Goal: Task Accomplishment & Management: Complete application form

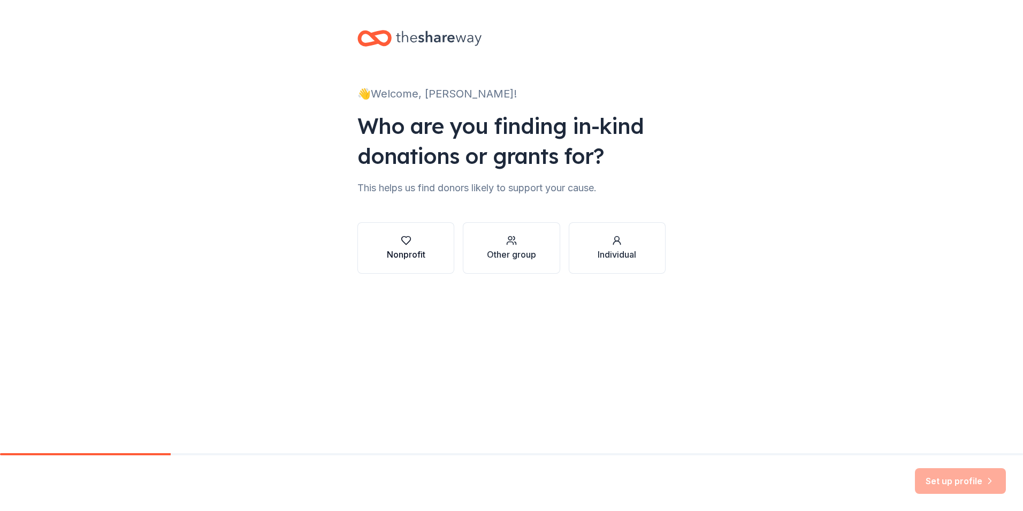
click at [412, 255] on div "Nonprofit" at bounding box center [406, 254] width 39 height 13
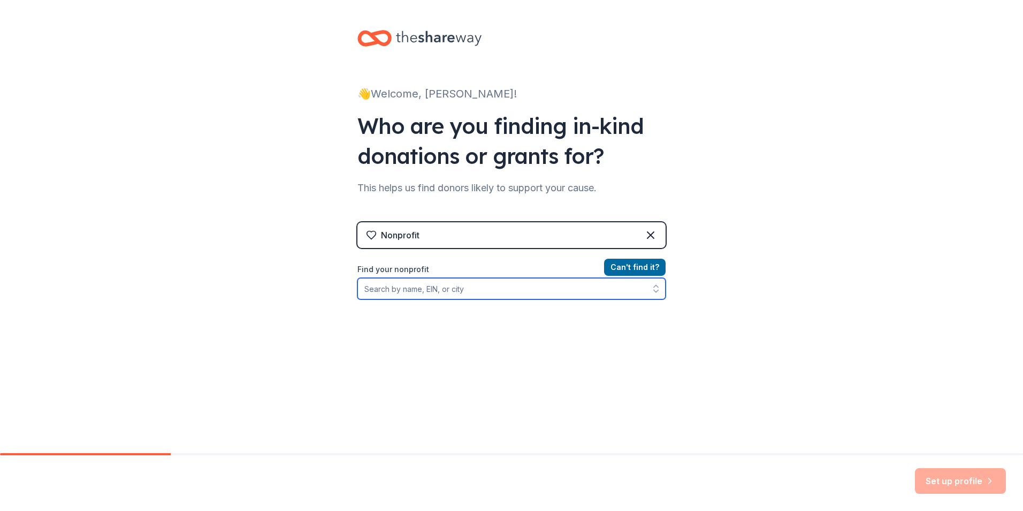
click at [559, 299] on div "Can ' t find it? Find your nonprofit" at bounding box center [511, 323] width 308 height 124
type input "Dallas 87-1198923"
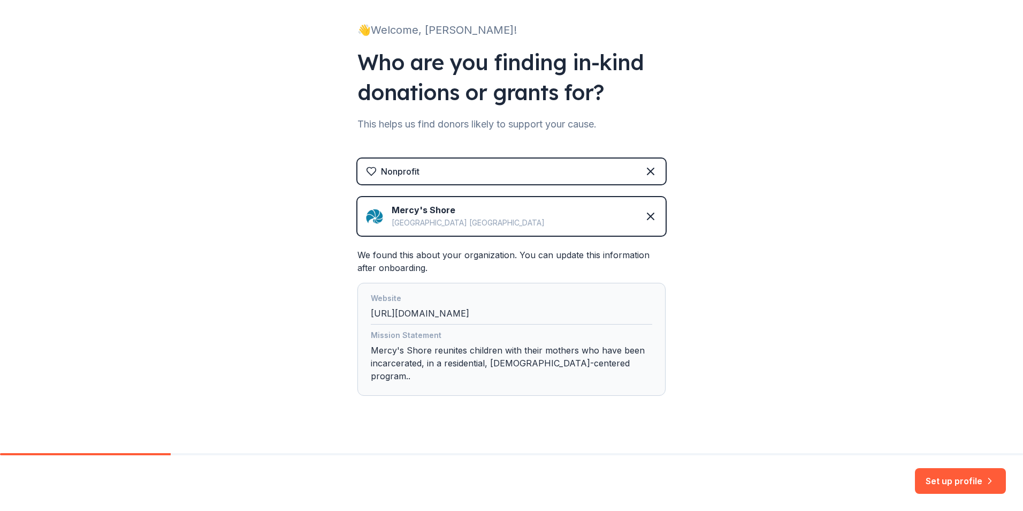
scroll to position [66, 0]
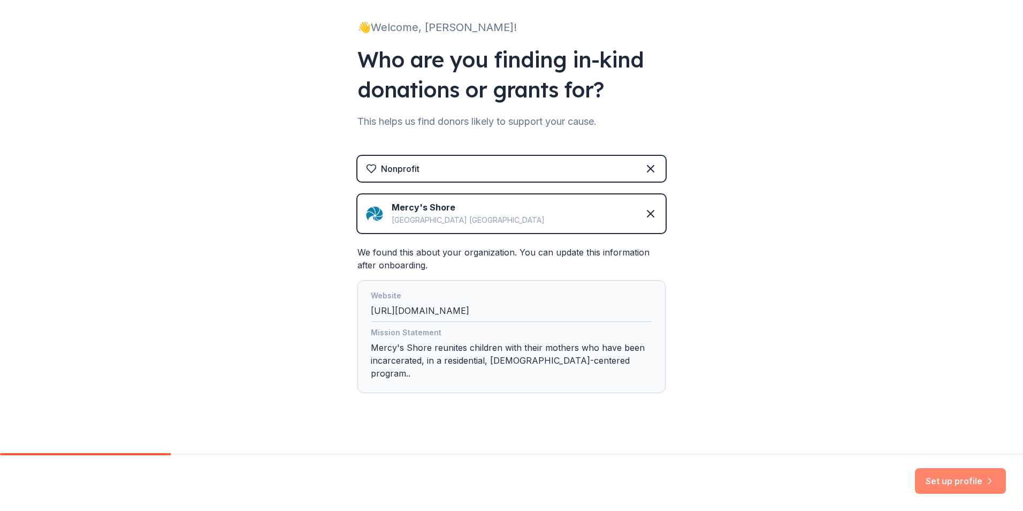
click at [961, 477] on button "Set up profile" at bounding box center [960, 481] width 91 height 26
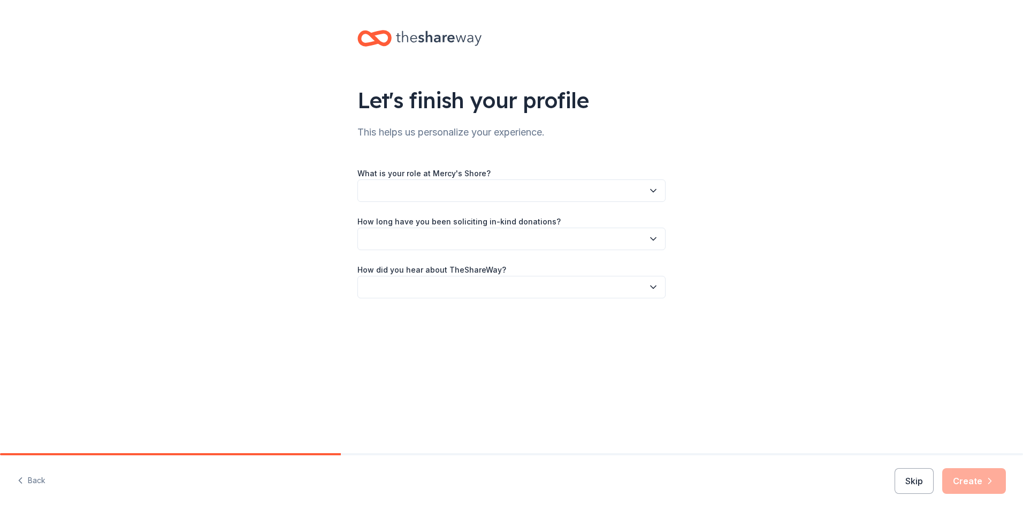
click at [595, 192] on button "button" at bounding box center [511, 190] width 308 height 22
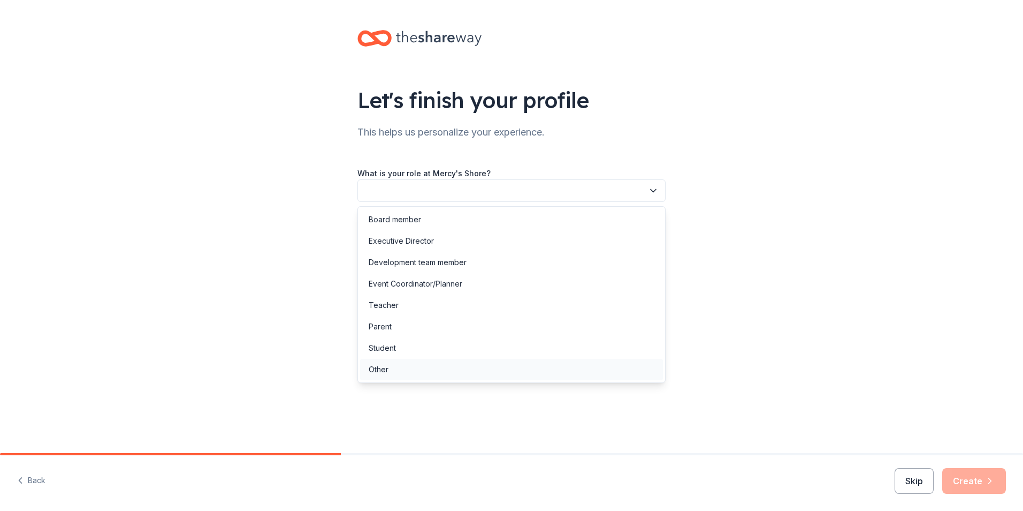
click at [442, 368] on div "Other" at bounding box center [511, 369] width 303 height 21
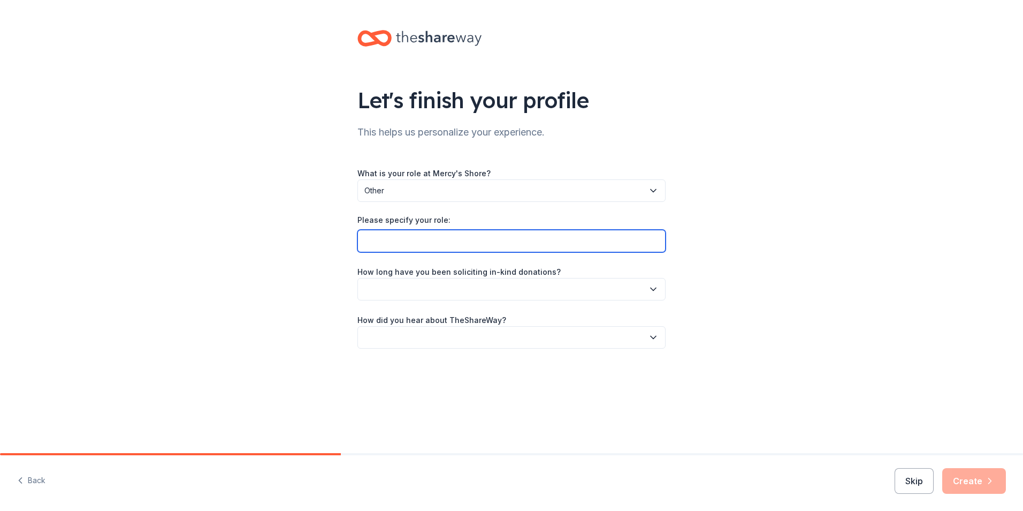
click at [448, 239] on input "Please specify your role:" at bounding box center [511, 241] width 308 height 22
type input "Program Director"
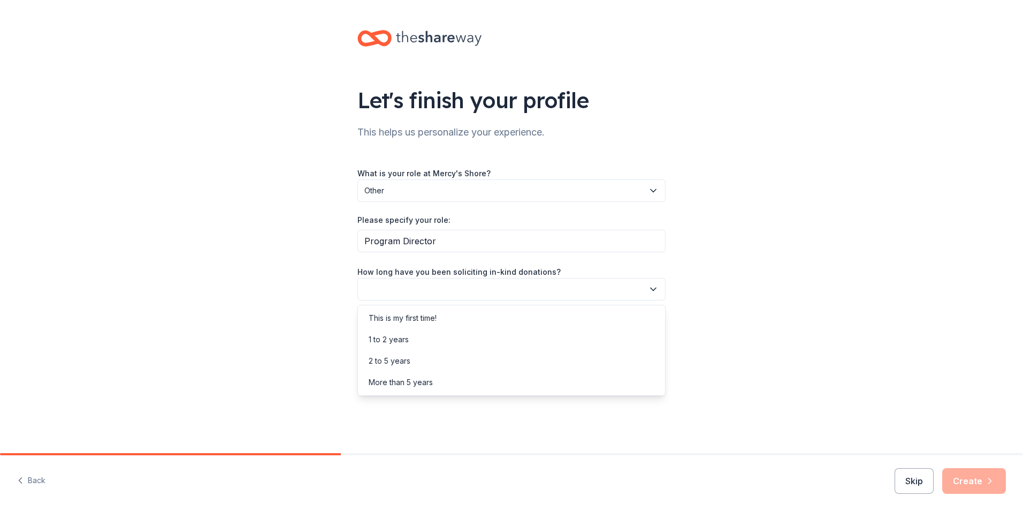
click at [576, 295] on button "button" at bounding box center [511, 289] width 308 height 22
click at [570, 324] on div "This is my first time!" at bounding box center [511, 317] width 303 height 21
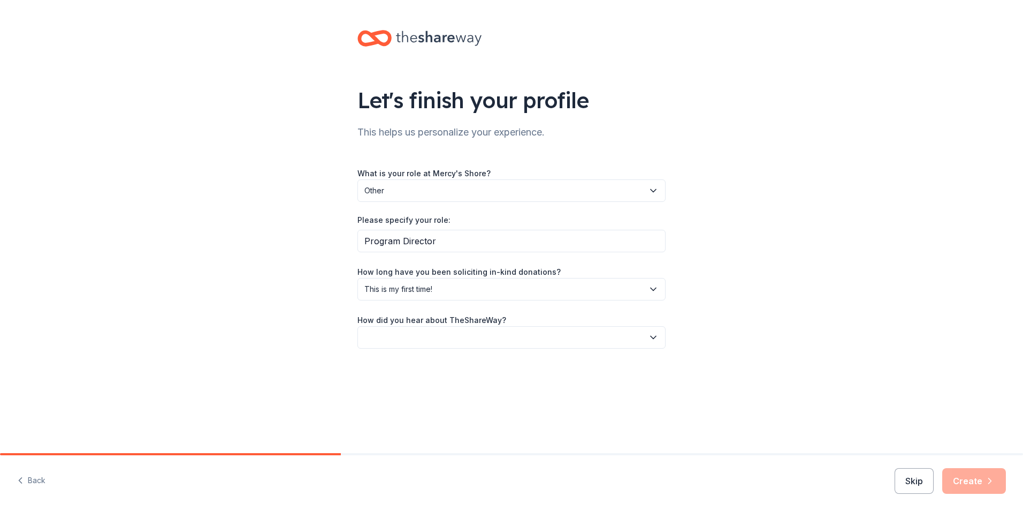
click at [576, 333] on button "button" at bounding box center [511, 337] width 308 height 22
click at [549, 365] on div "Friend or colleague" at bounding box center [511, 365] width 303 height 21
click at [986, 480] on icon "button" at bounding box center [990, 480] width 11 height 11
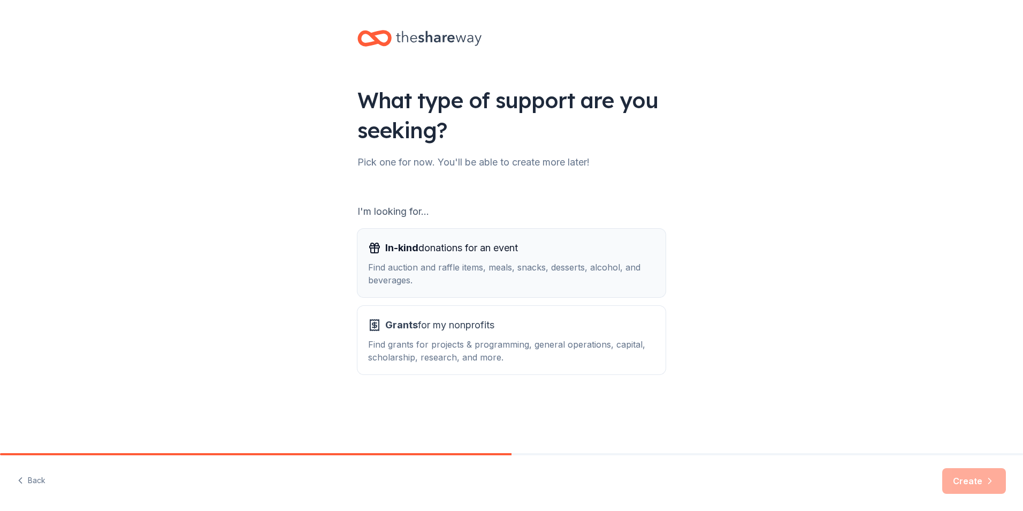
click at [583, 273] on div "Find auction and raffle items, meals, snacks, desserts, alcohol, and beverages." at bounding box center [511, 274] width 287 height 26
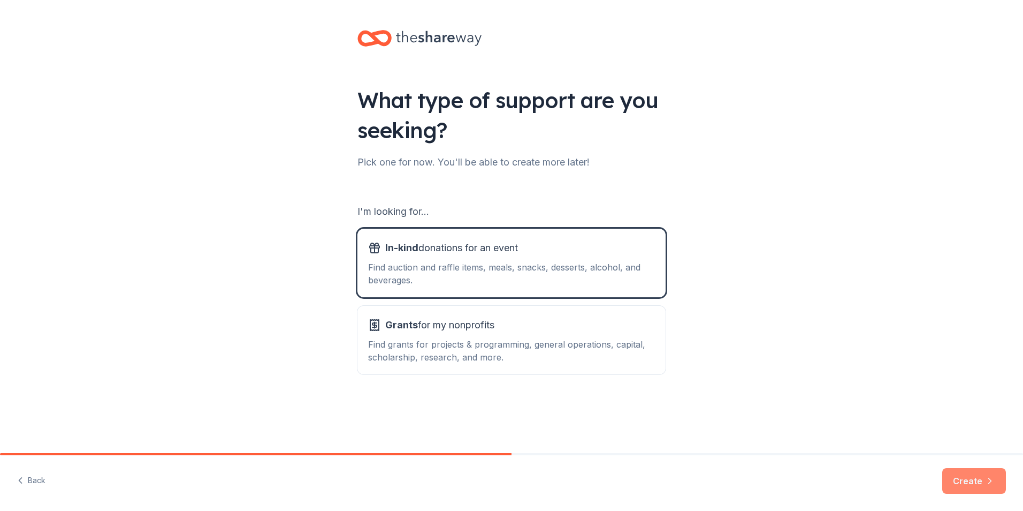
click at [963, 485] on button "Create" at bounding box center [974, 481] width 64 height 26
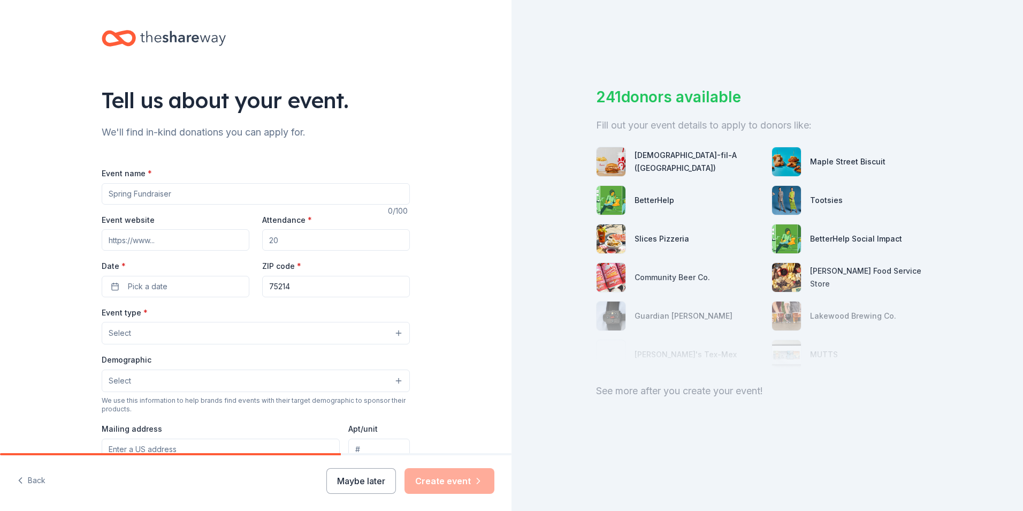
click at [365, 193] on input "Event name *" at bounding box center [256, 193] width 308 height 21
type input "[DATE]"
click at [313, 240] on input "Attendance *" at bounding box center [336, 239] width 148 height 21
type input "15"
click at [172, 287] on button "Pick a date" at bounding box center [176, 286] width 148 height 21
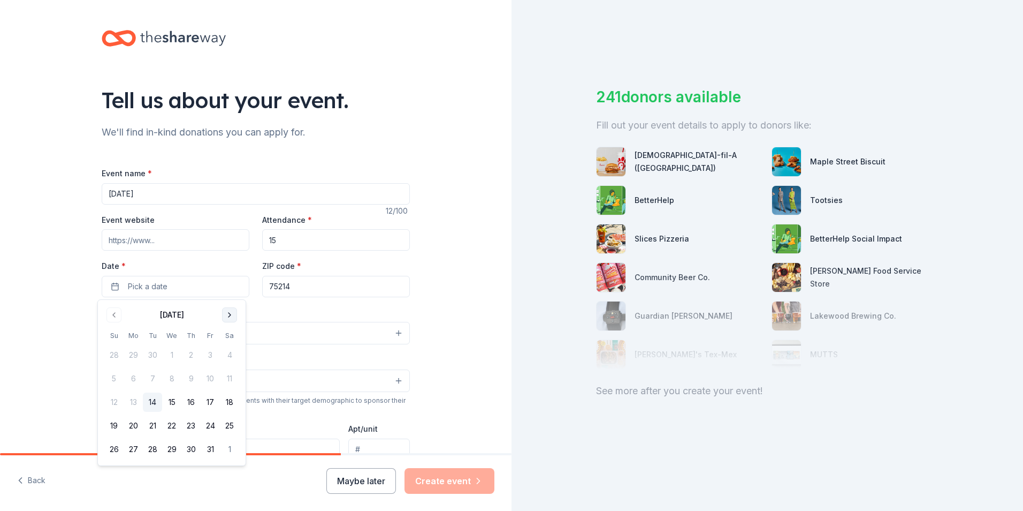
click at [230, 317] on button "Go to next month" at bounding box center [229, 314] width 15 height 15
click at [209, 432] on button "21" at bounding box center [210, 425] width 19 height 19
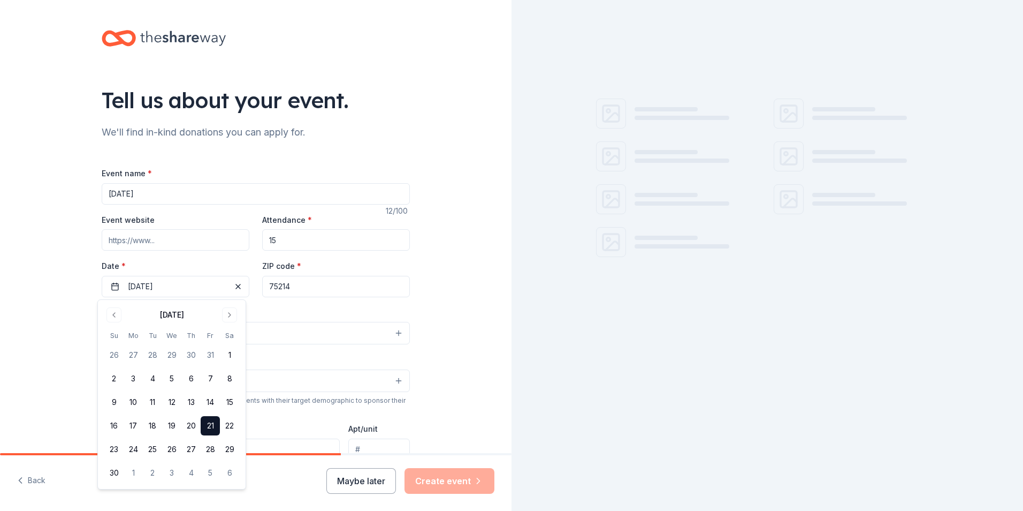
click at [353, 335] on button "Select" at bounding box center [256, 333] width 308 height 22
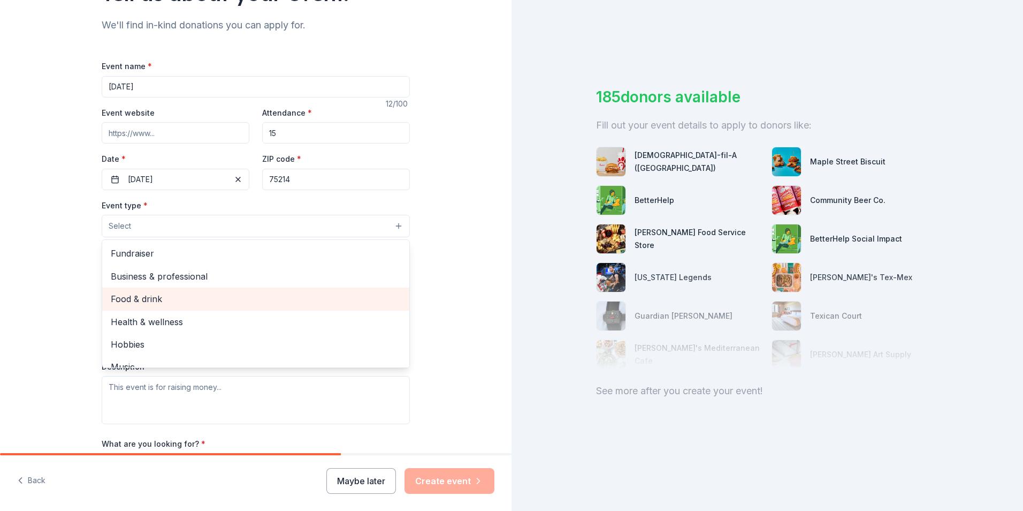
click at [280, 300] on span "Food & drink" at bounding box center [256, 299] width 290 height 14
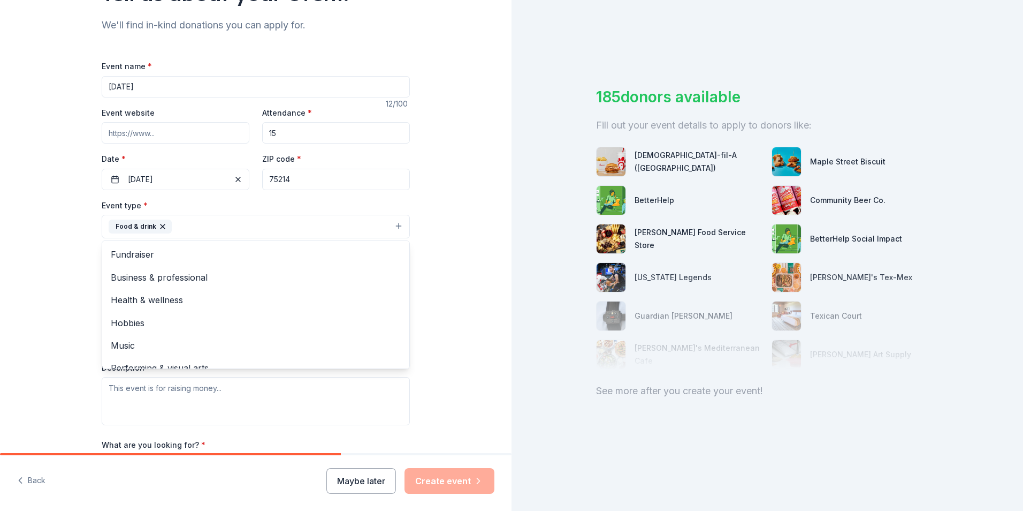
scroll to position [13, 0]
click at [460, 302] on div "Tell us about your event. We'll find in-kind donations you can apply for. Event…" at bounding box center [256, 249] width 512 height 713
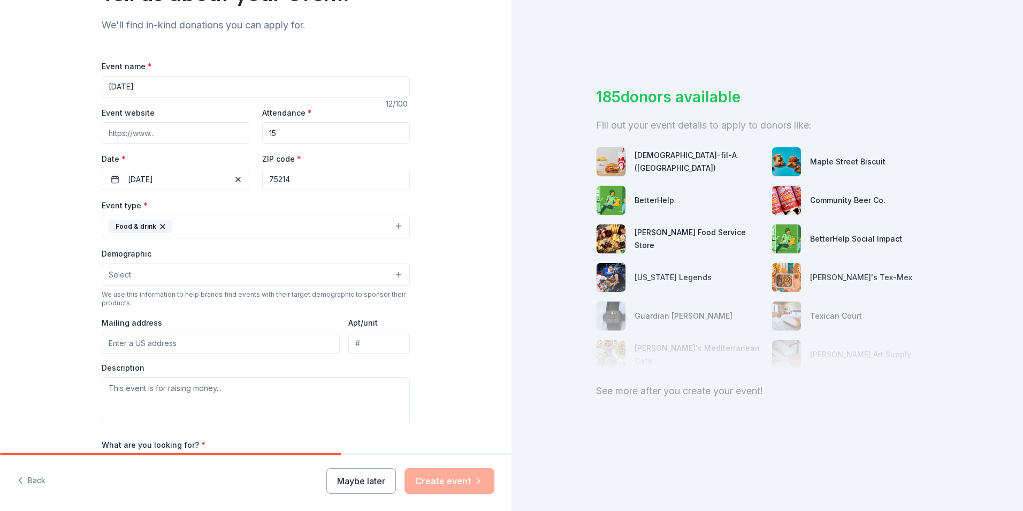
click at [343, 279] on button "Select" at bounding box center [256, 274] width 308 height 22
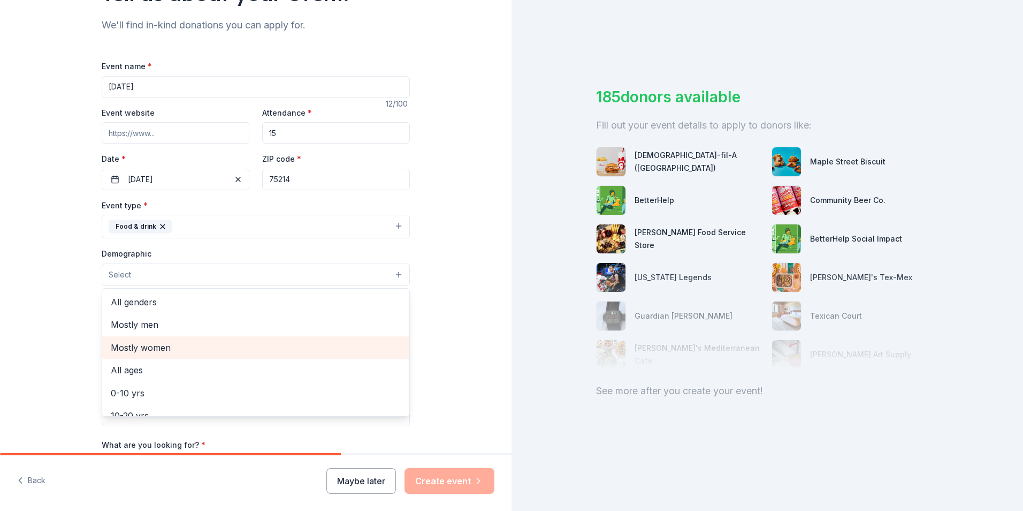
click at [325, 341] on span "Mostly women" at bounding box center [256, 347] width 290 height 14
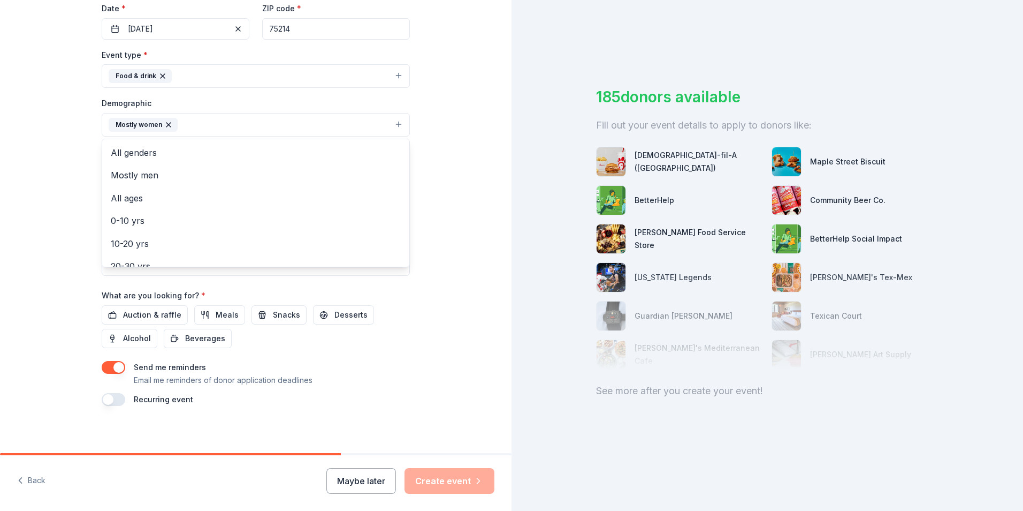
scroll to position [262, 0]
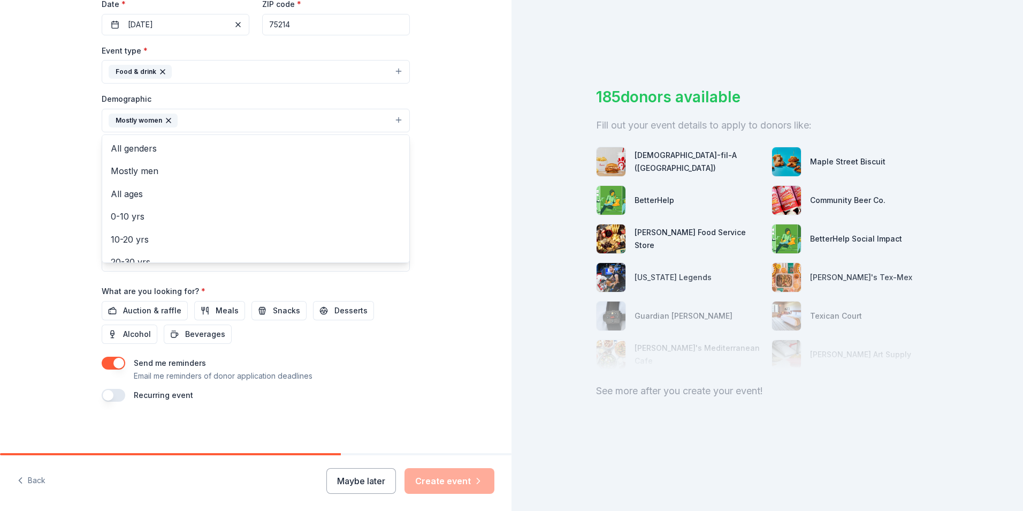
click at [446, 313] on div "Tell us about your event. We'll find in-kind donations you can apply for. Event…" at bounding box center [256, 95] width 512 height 714
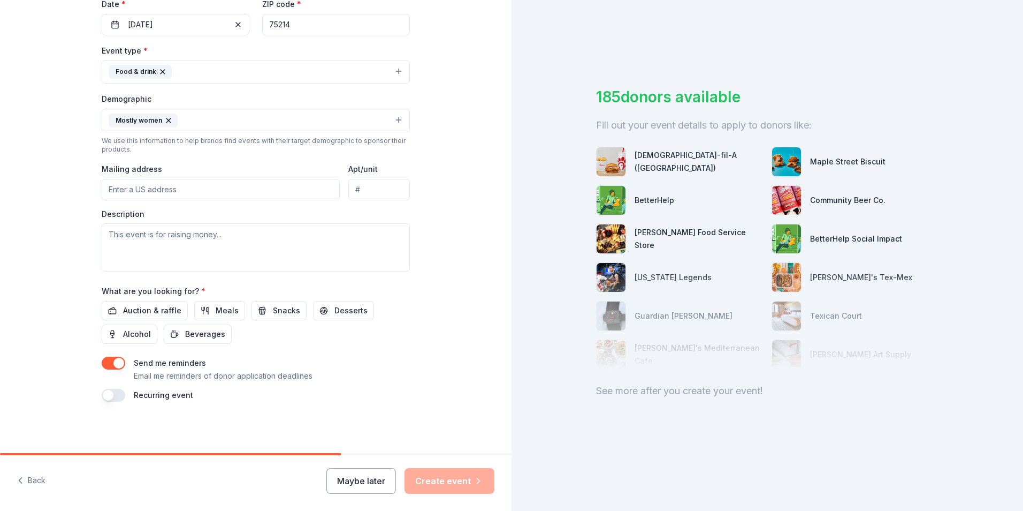
click at [397, 124] on button "Mostly women" at bounding box center [256, 121] width 308 height 24
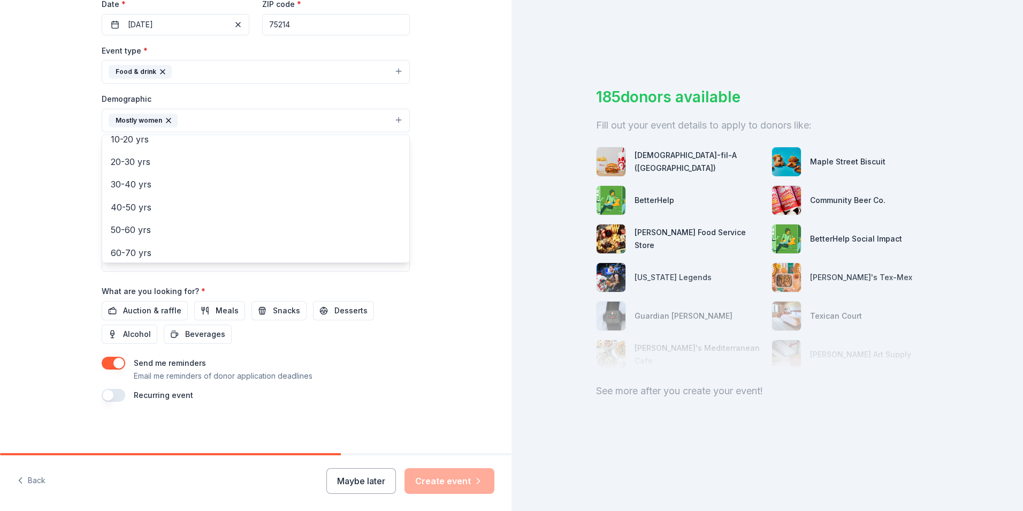
scroll to position [107, 0]
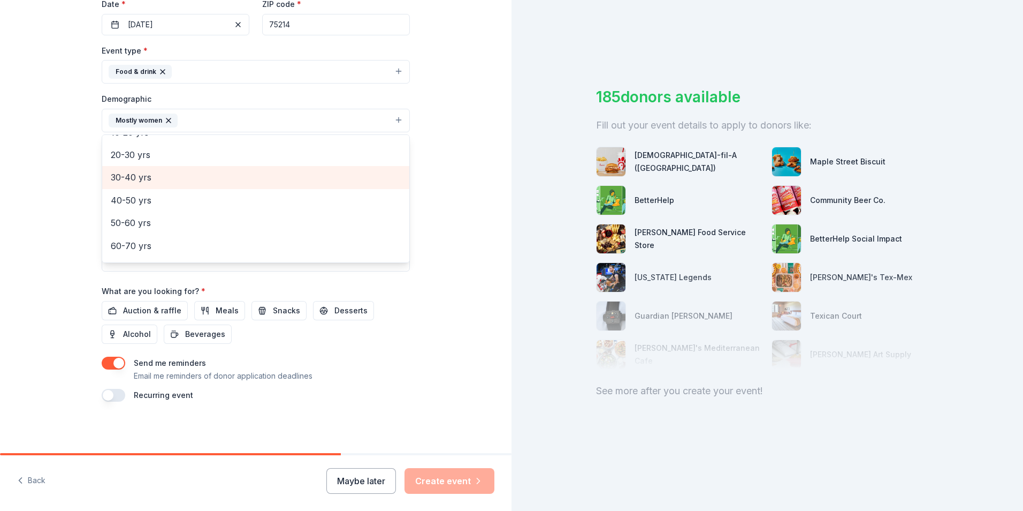
click at [340, 182] on span "30-40 yrs" at bounding box center [256, 177] width 290 height 14
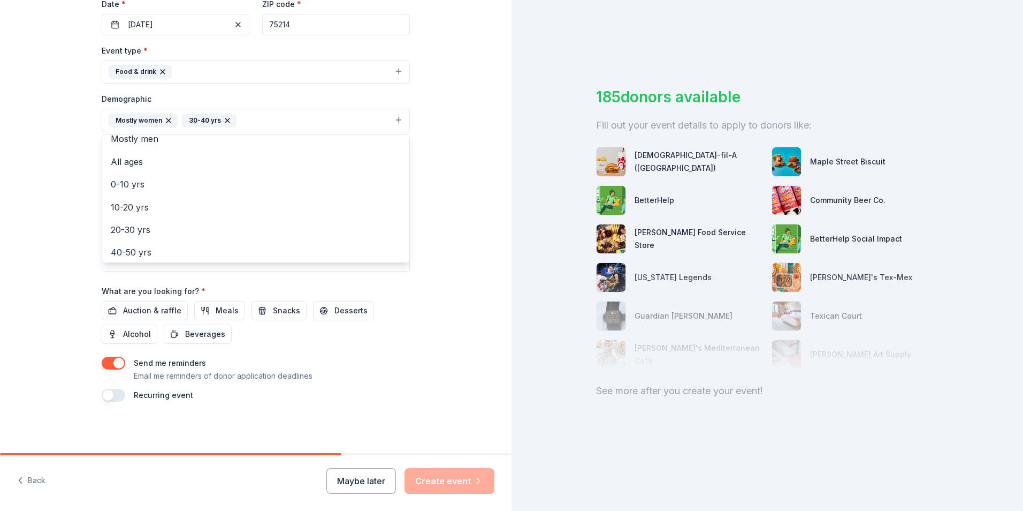
scroll to position [21, 0]
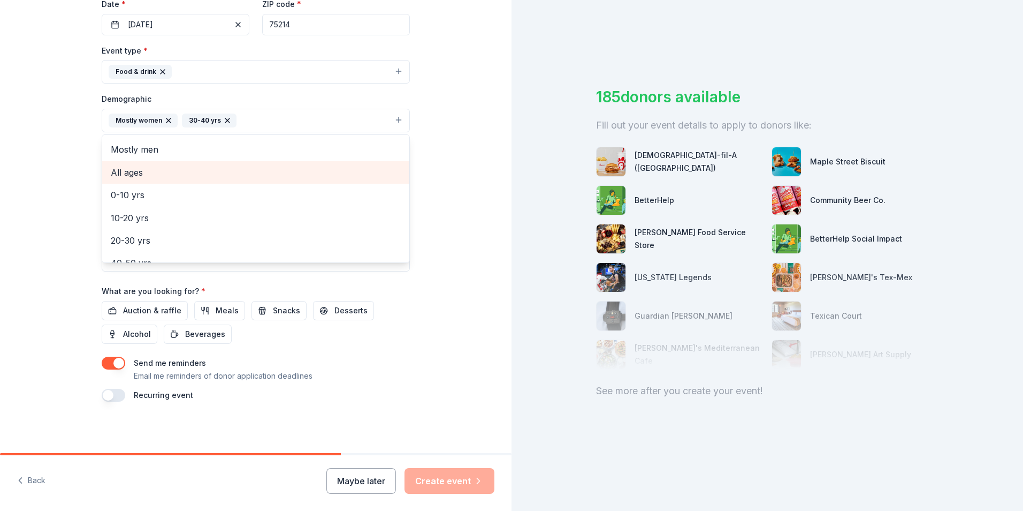
click at [282, 179] on span "All ages" at bounding box center [256, 172] width 290 height 14
click at [224, 120] on icon "button" at bounding box center [227, 120] width 9 height 9
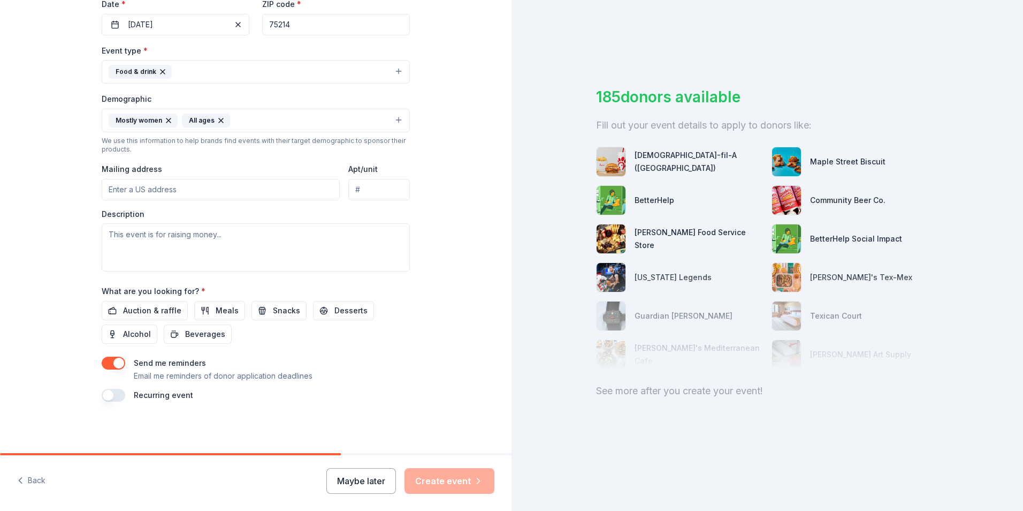
click at [250, 193] on input "Mailing address" at bounding box center [221, 189] width 238 height 21
type input "[STREET_ADDRESS][PERSON_NAME]"
click at [374, 195] on input "Apt/unit" at bounding box center [379, 189] width 62 height 21
type input "7"
click at [330, 240] on textarea at bounding box center [256, 247] width 308 height 48
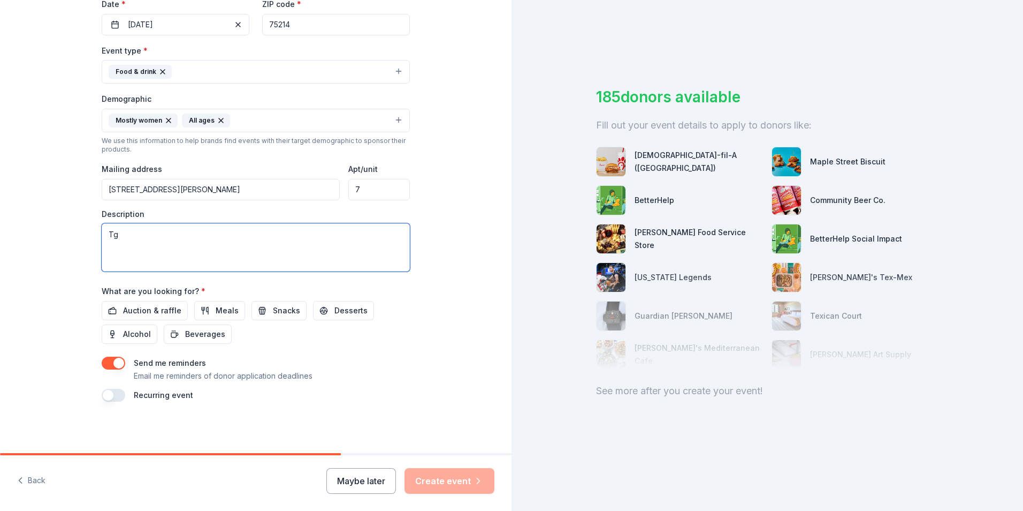
type textarea "T"
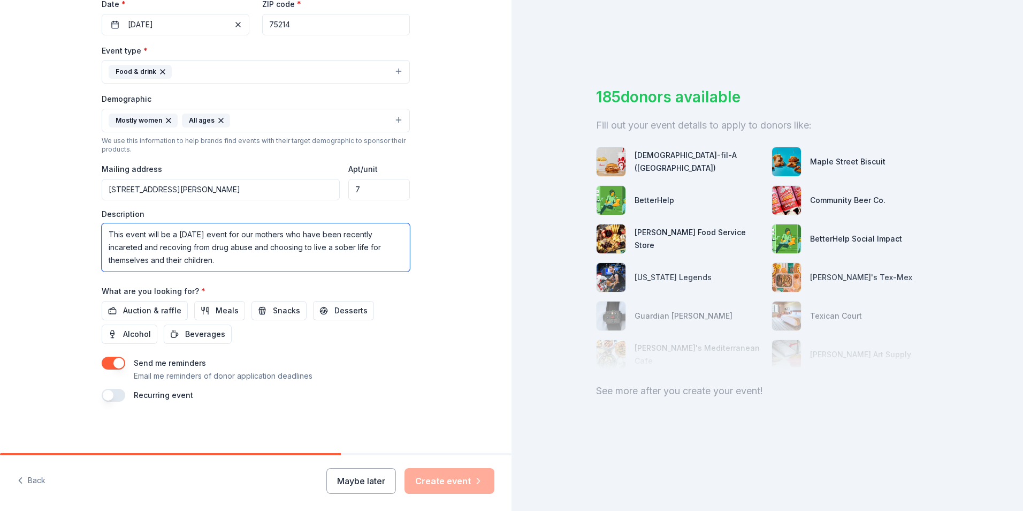
drag, startPoint x: 135, startPoint y: 250, endPoint x: 141, endPoint y: 246, distance: 6.9
click at [141, 246] on textarea "This event will be a Thanksgiving event for our mothers who have been recently …" at bounding box center [256, 247] width 308 height 48
click at [150, 248] on textarea "This event will be a Thanksgiving event for our mothers who have been recently …" at bounding box center [256, 247] width 308 height 48
click at [223, 256] on textarea "This event will be a Thanksgiving event for our mothers who have been recently …" at bounding box center [256, 247] width 308 height 48
type textarea "This event will be a Thanksgiving event for our mothers who have been recently …"
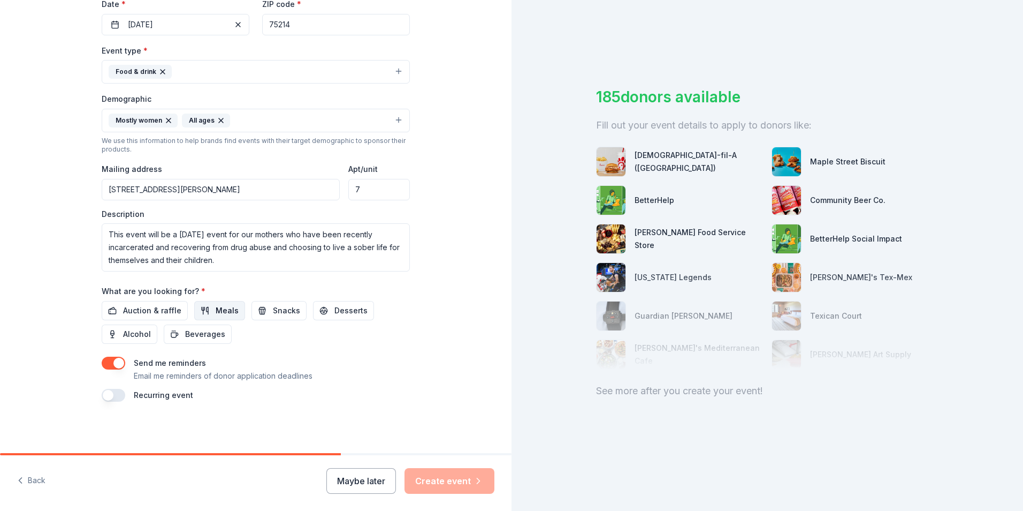
click at [202, 314] on button "Meals" at bounding box center [219, 310] width 51 height 19
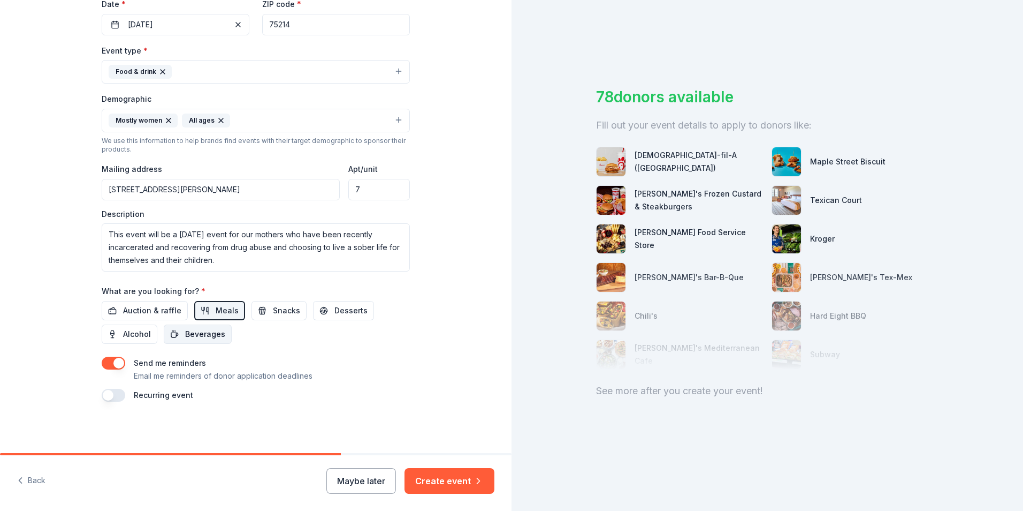
click at [209, 335] on span "Beverages" at bounding box center [205, 334] width 40 height 13
click at [281, 311] on span "Snacks" at bounding box center [286, 310] width 27 height 13
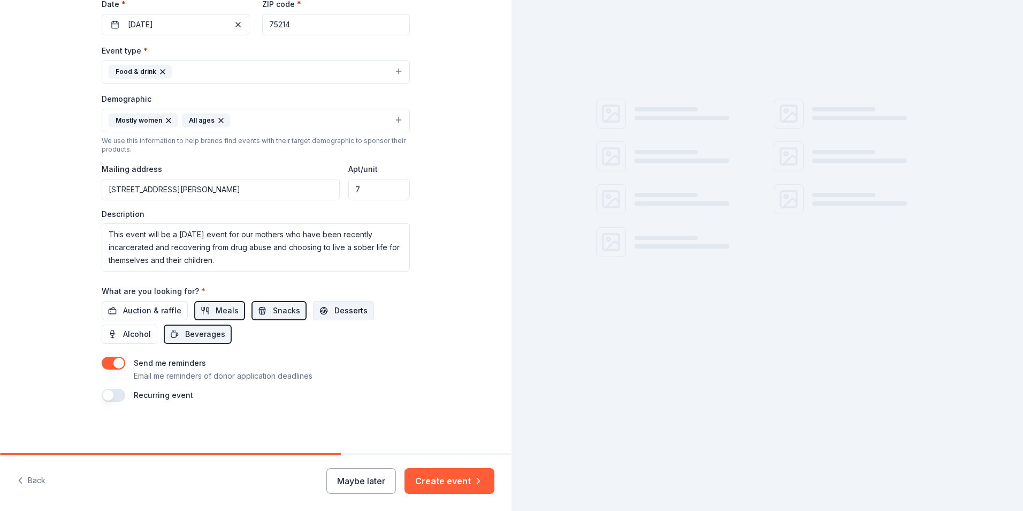
click at [334, 314] on span "Desserts" at bounding box center [350, 310] width 33 height 13
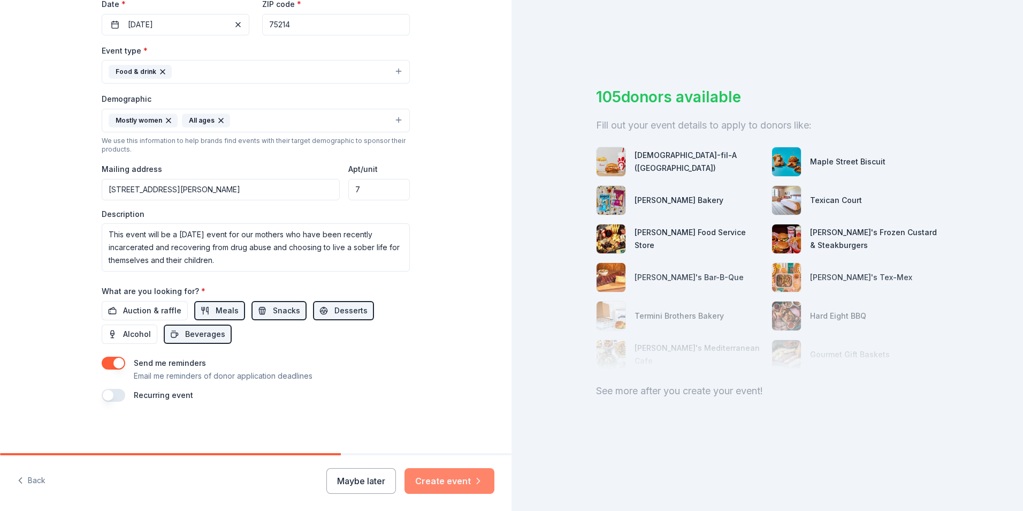
click at [459, 481] on button "Create event" at bounding box center [450, 481] width 90 height 26
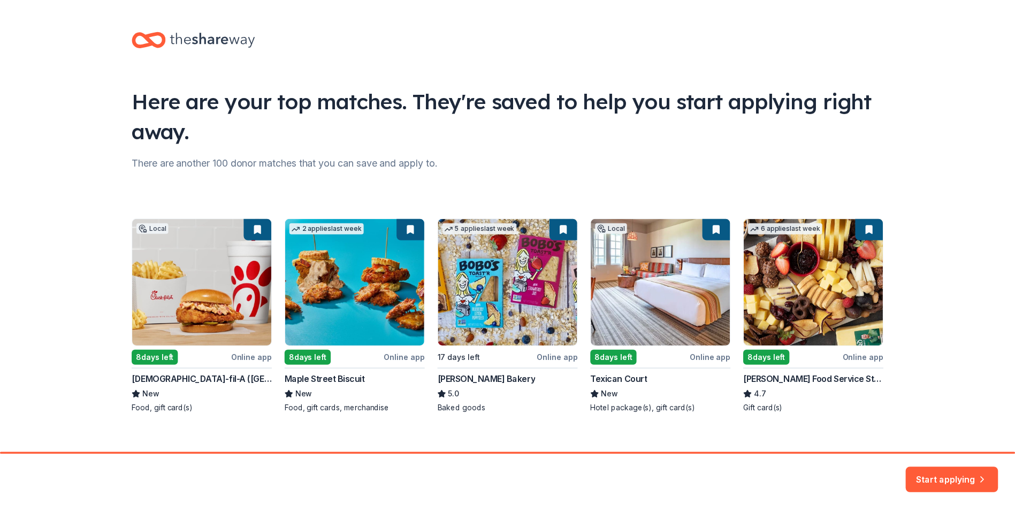
scroll to position [12, 0]
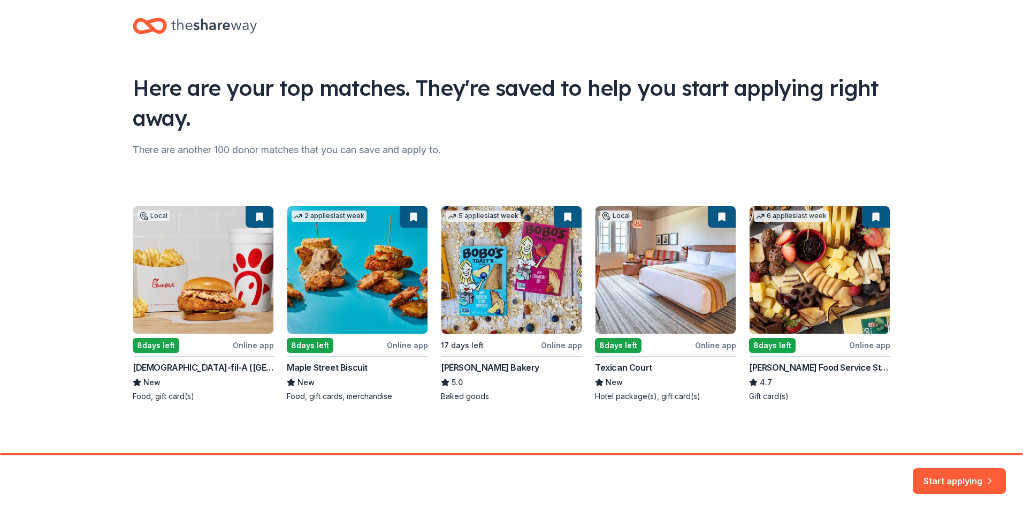
click at [796, 310] on div "Local 8 days left Online app Chick-fil-A (Dallas Frankford Road) New Food, gift…" at bounding box center [512, 304] width 758 height 196
click at [775, 343] on div "Local 8 days left Online app Chick-fil-A (Dallas Frankford Road) New Food, gift…" at bounding box center [512, 304] width 758 height 196
click at [978, 480] on button "Start applying" at bounding box center [959, 475] width 93 height 26
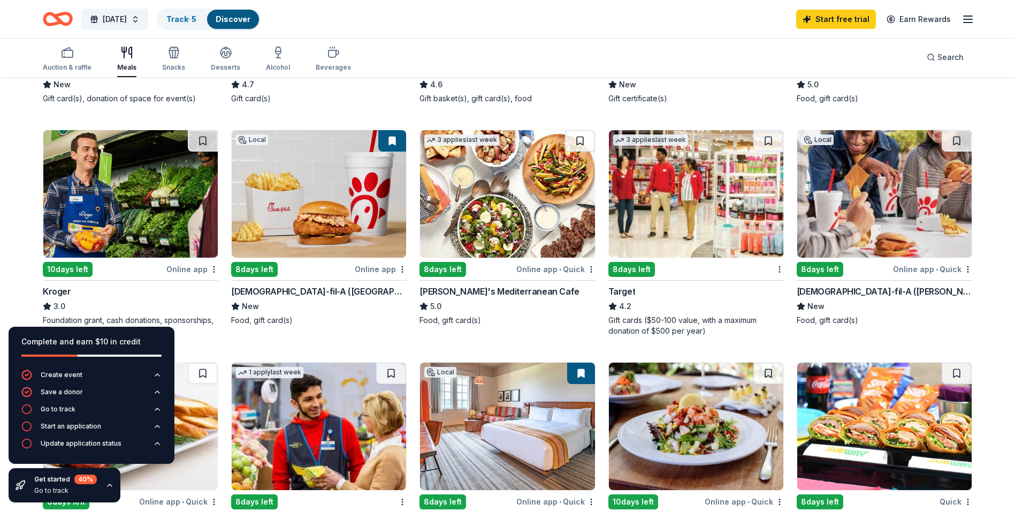
scroll to position [268, 0]
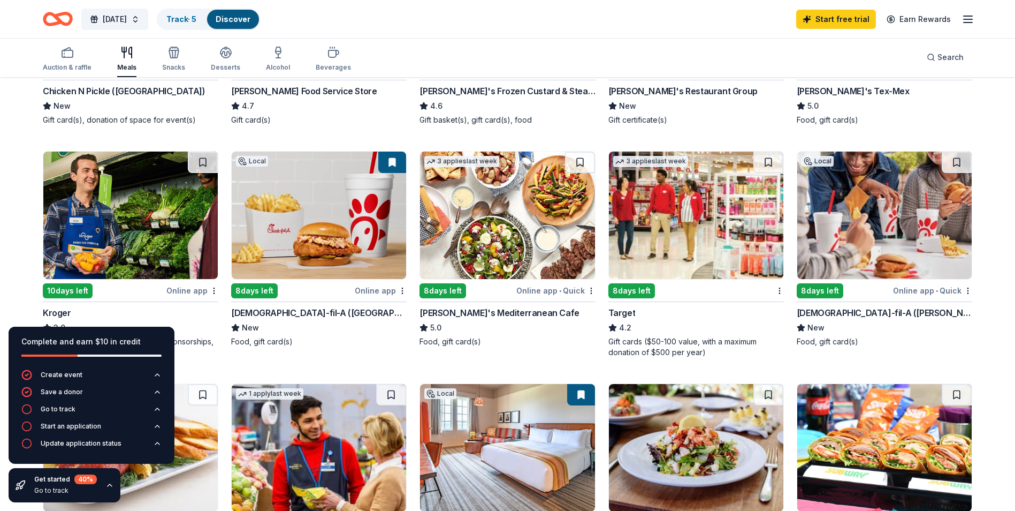
click at [64, 210] on img at bounding box center [130, 214] width 174 height 127
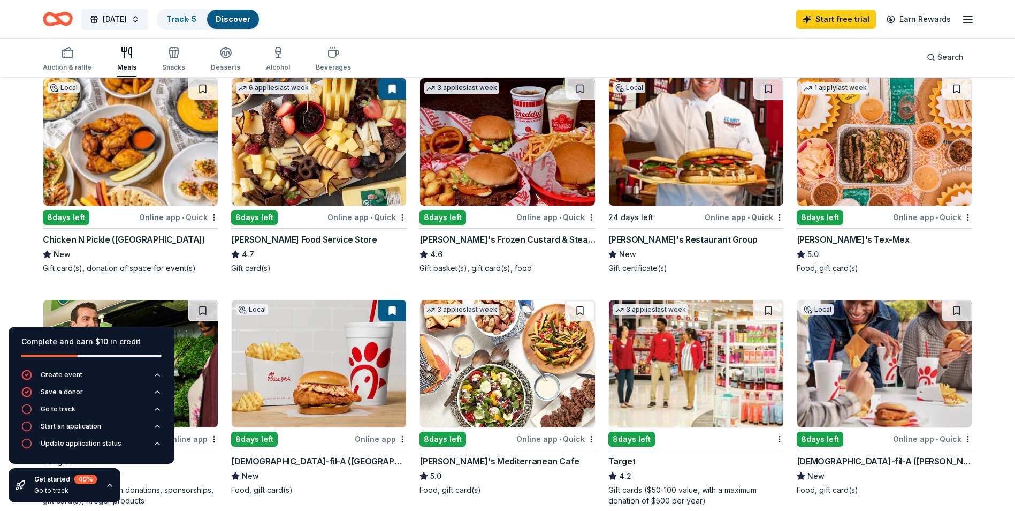
scroll to position [107, 0]
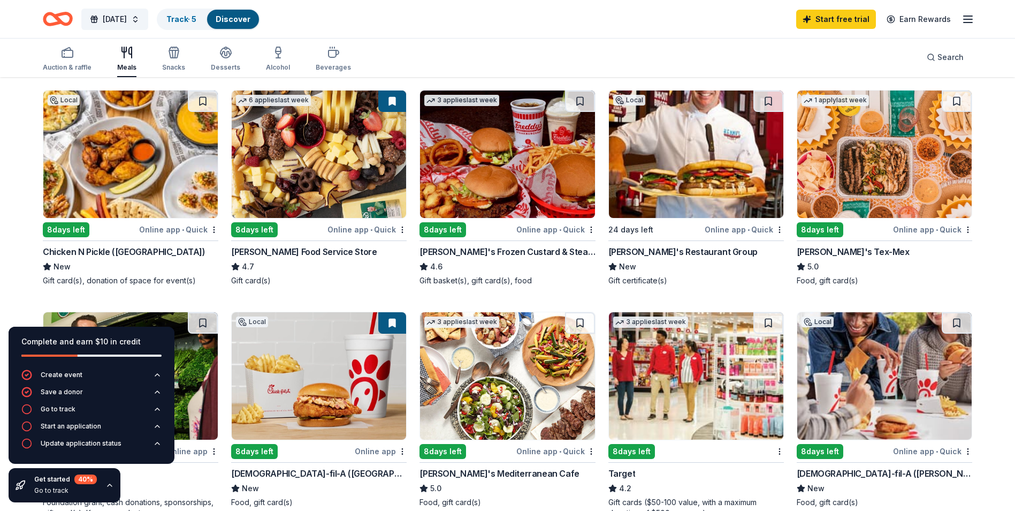
click at [134, 184] on img at bounding box center [130, 153] width 174 height 127
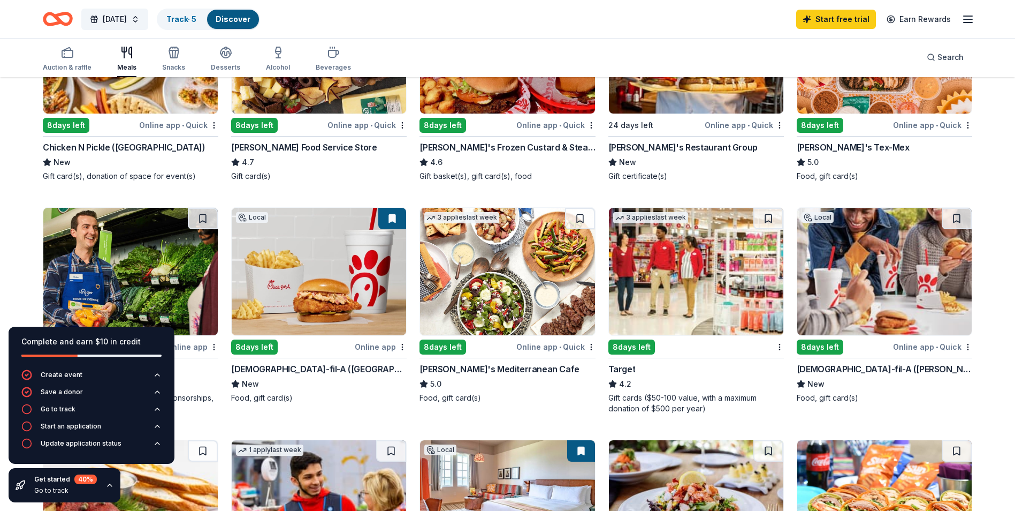
scroll to position [214, 0]
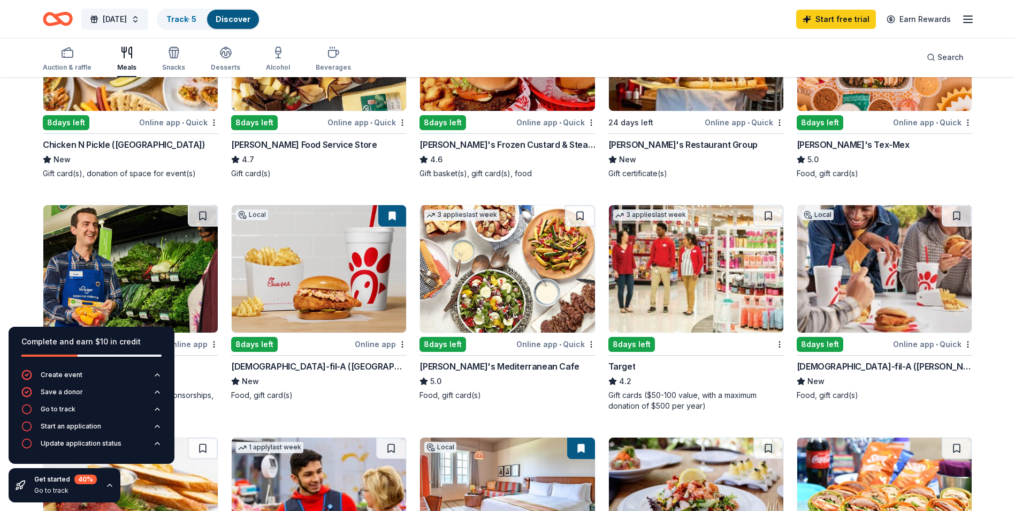
click at [682, 270] on img at bounding box center [696, 268] width 174 height 127
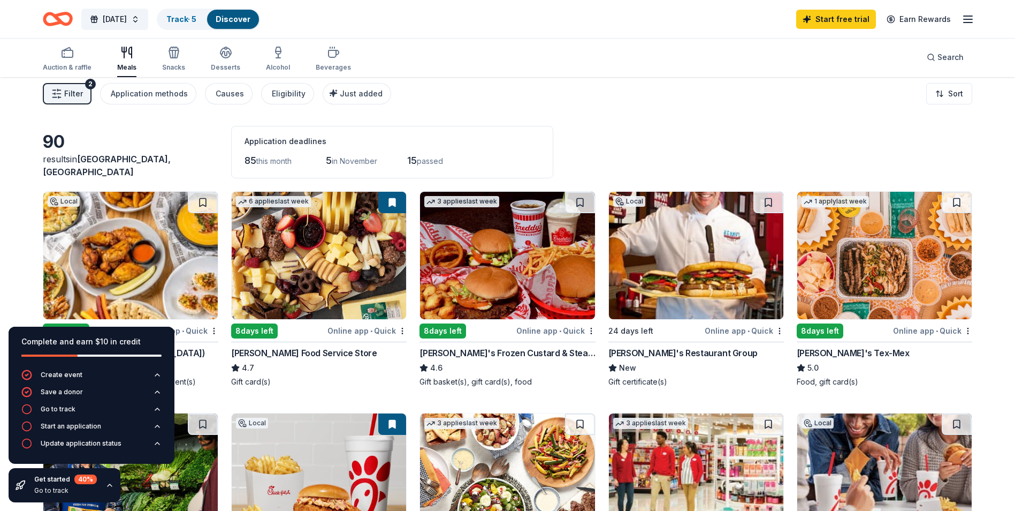
scroll to position [0, 0]
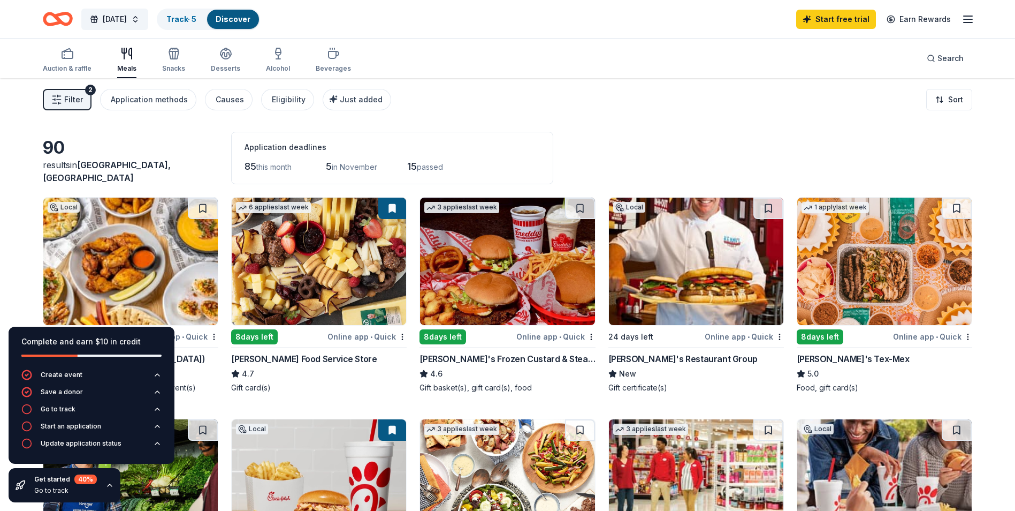
click at [902, 250] on img at bounding box center [884, 260] width 174 height 127
click at [673, 294] on img at bounding box center [696, 260] width 174 height 127
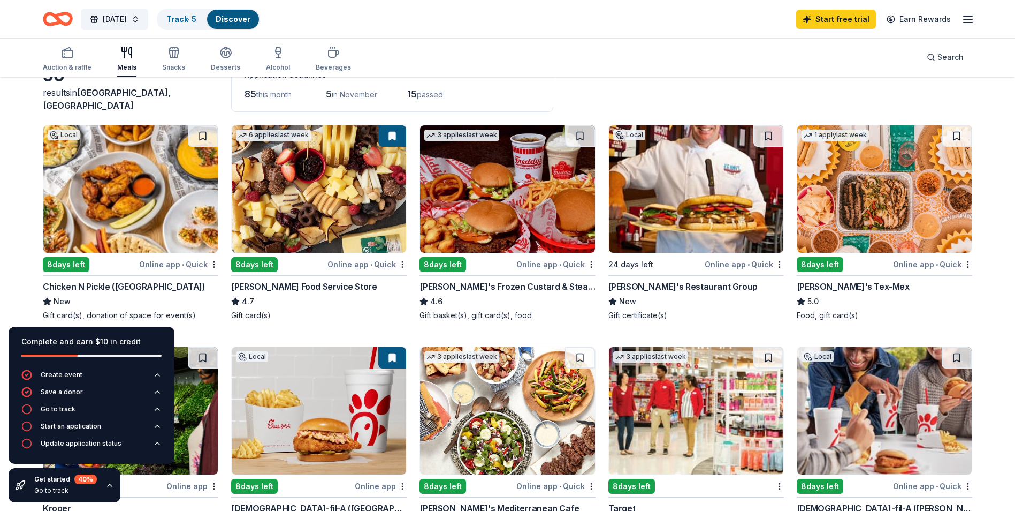
scroll to position [54, 0]
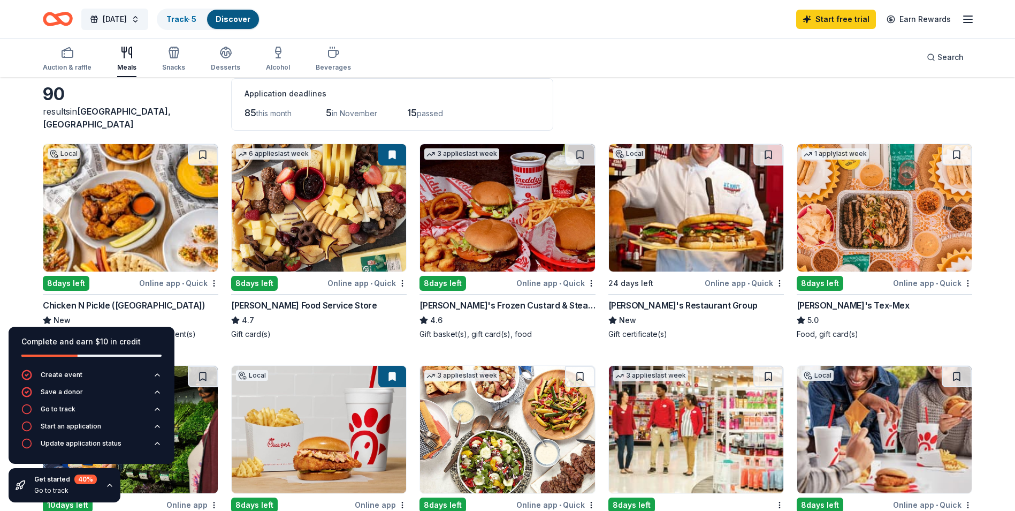
click at [327, 234] on img at bounding box center [319, 207] width 174 height 127
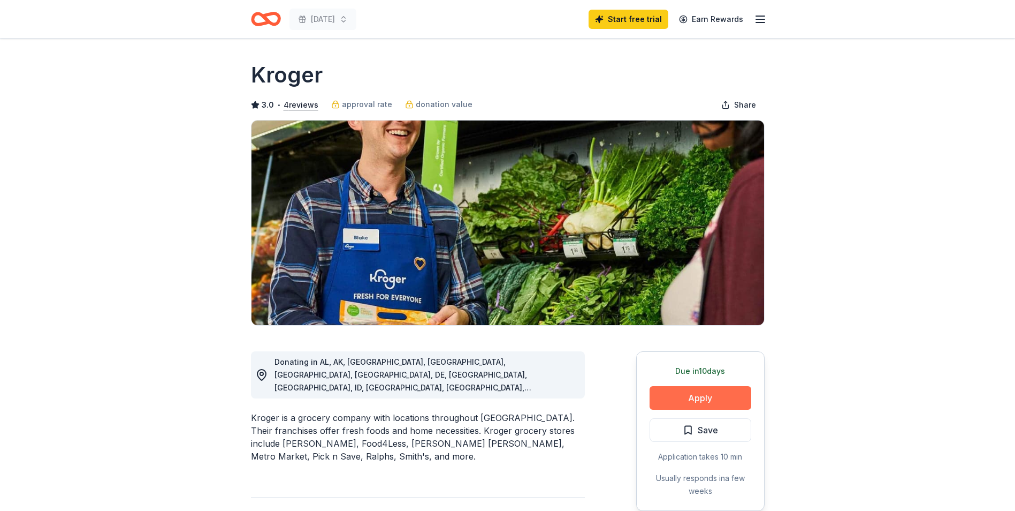
click at [668, 397] on button "Apply" at bounding box center [701, 398] width 102 height 24
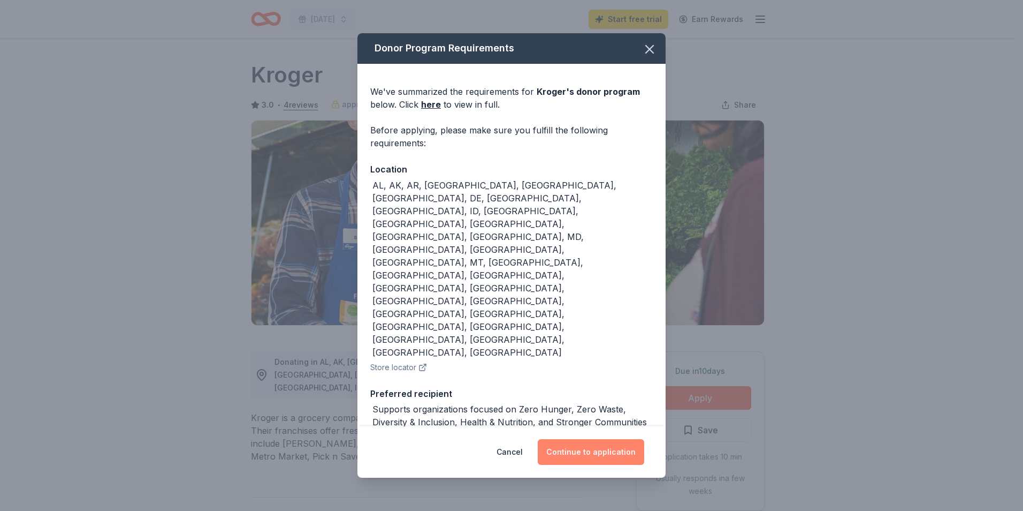
click at [589, 439] on button "Continue to application" at bounding box center [591, 452] width 107 height 26
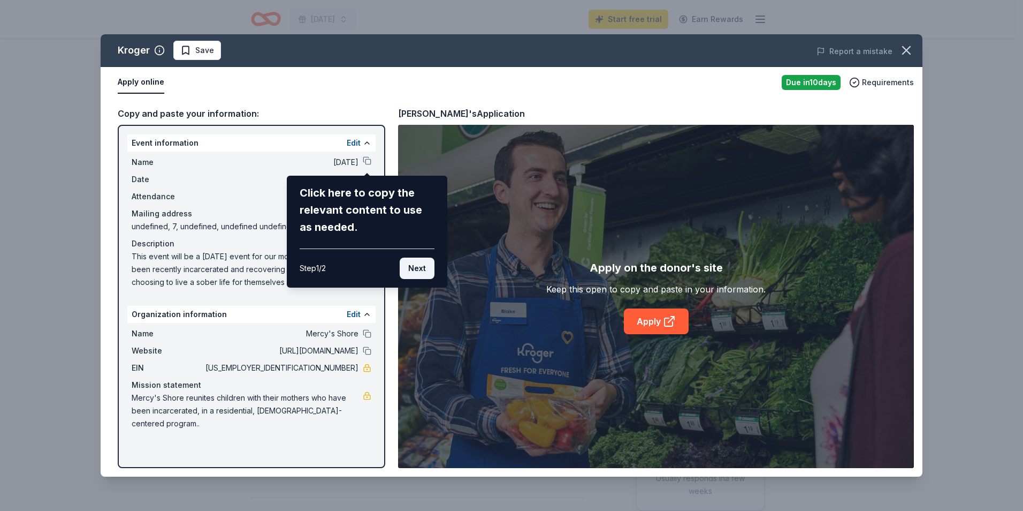
click at [424, 269] on button "Next" at bounding box center [417, 267] width 35 height 21
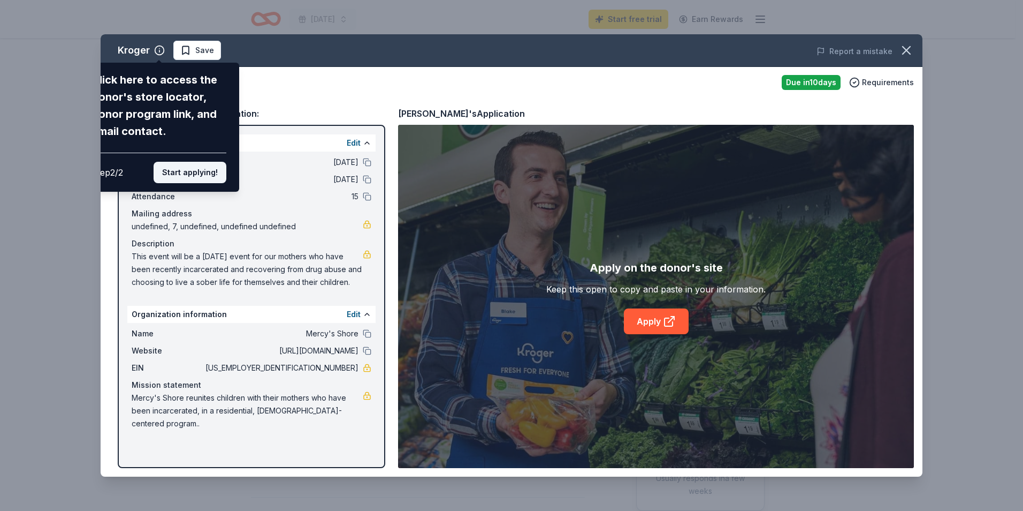
click at [187, 176] on button "Start applying!" at bounding box center [190, 172] width 73 height 21
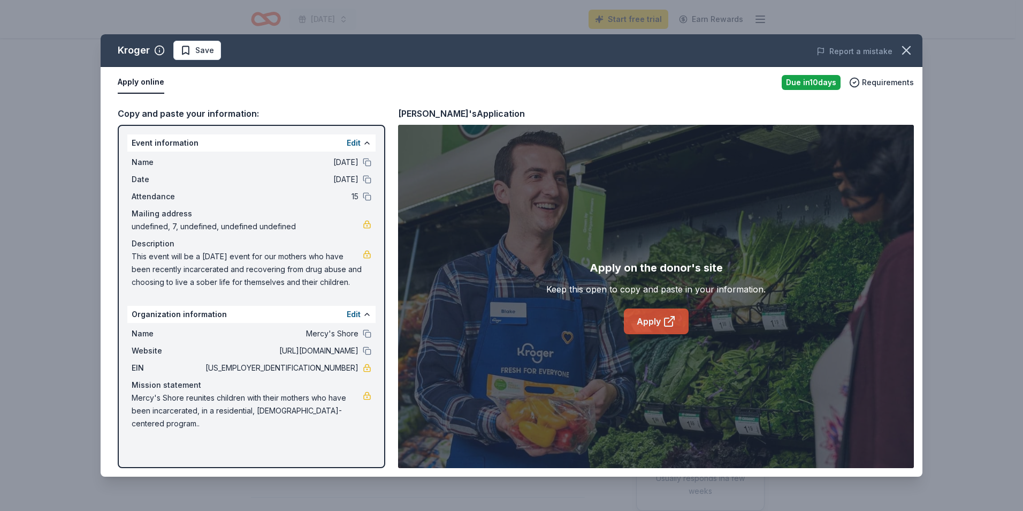
click at [658, 328] on link "Apply" at bounding box center [656, 321] width 65 height 26
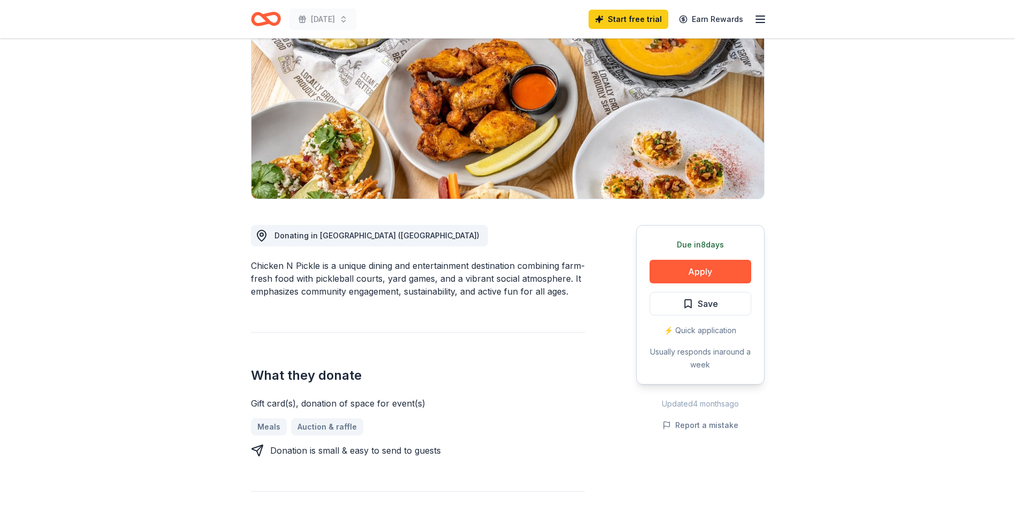
scroll to position [161, 0]
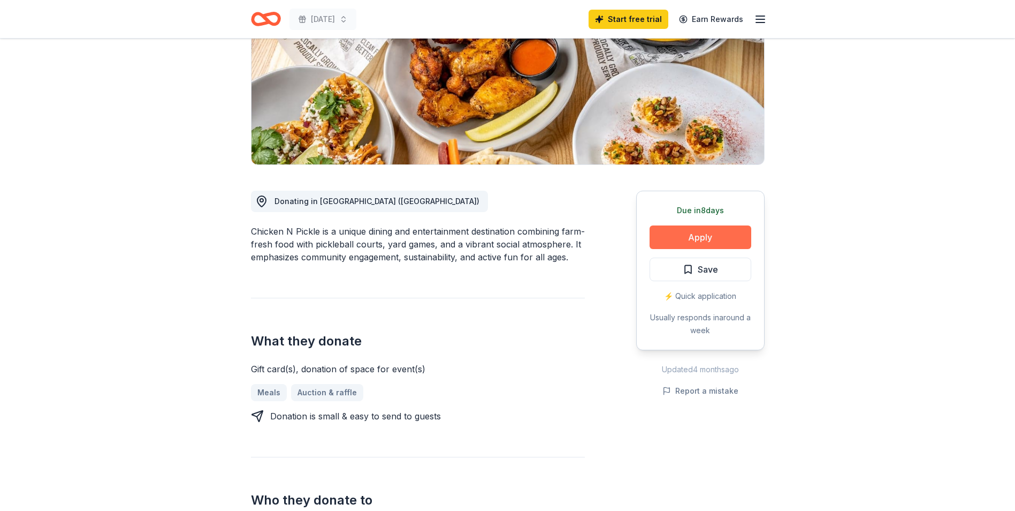
click at [705, 235] on button "Apply" at bounding box center [701, 237] width 102 height 24
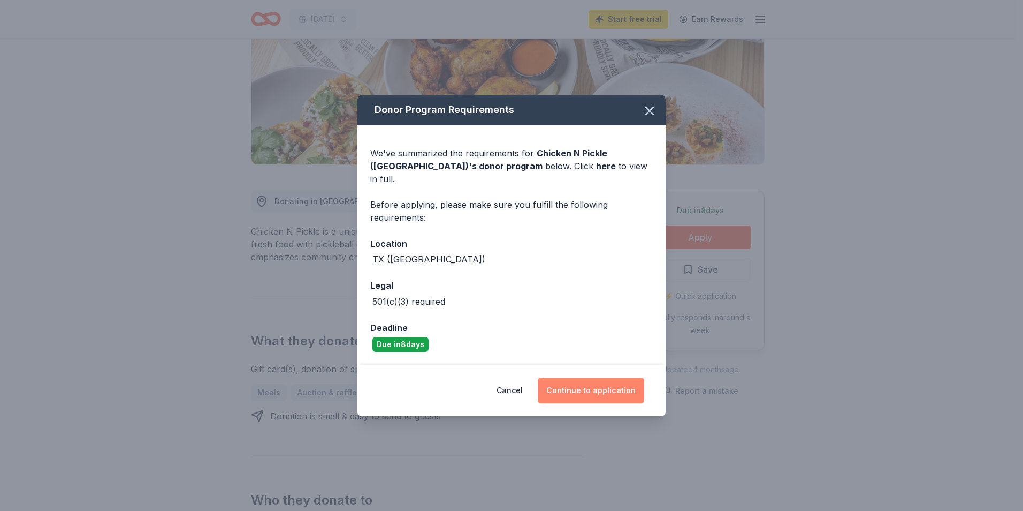
click at [591, 390] on button "Continue to application" at bounding box center [591, 390] width 107 height 26
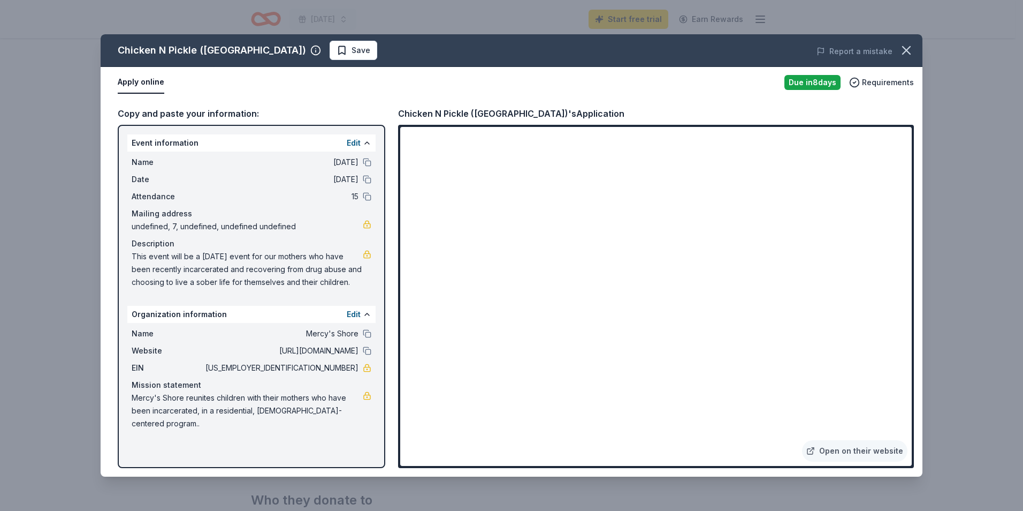
drag, startPoint x: 958, startPoint y: 403, endPoint x: 916, endPoint y: 363, distance: 57.5
click at [915, 369] on div "Chicken N Pickle (Grand Prairie) Save Report a mistake Apply online Due in 8 da…" at bounding box center [511, 255] width 1023 height 511
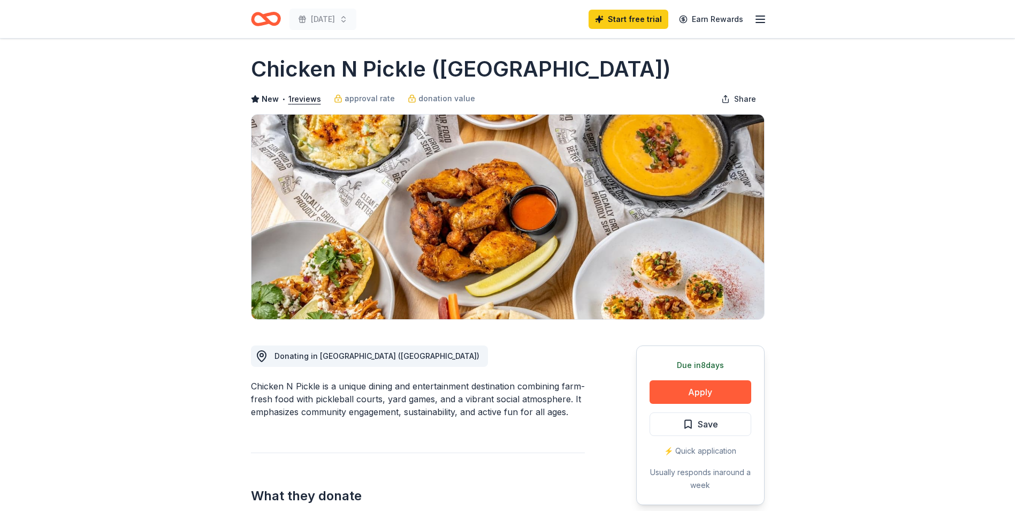
scroll to position [0, 0]
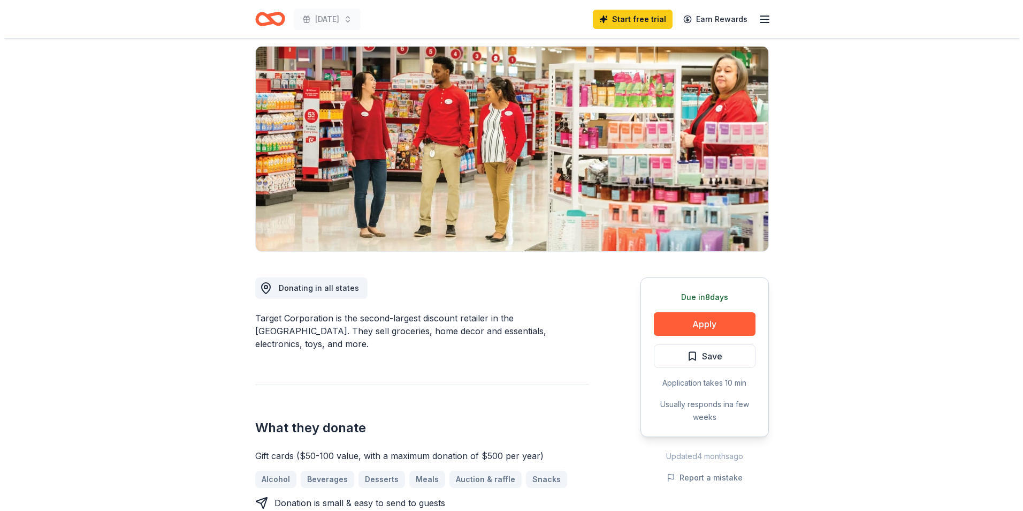
scroll to position [107, 0]
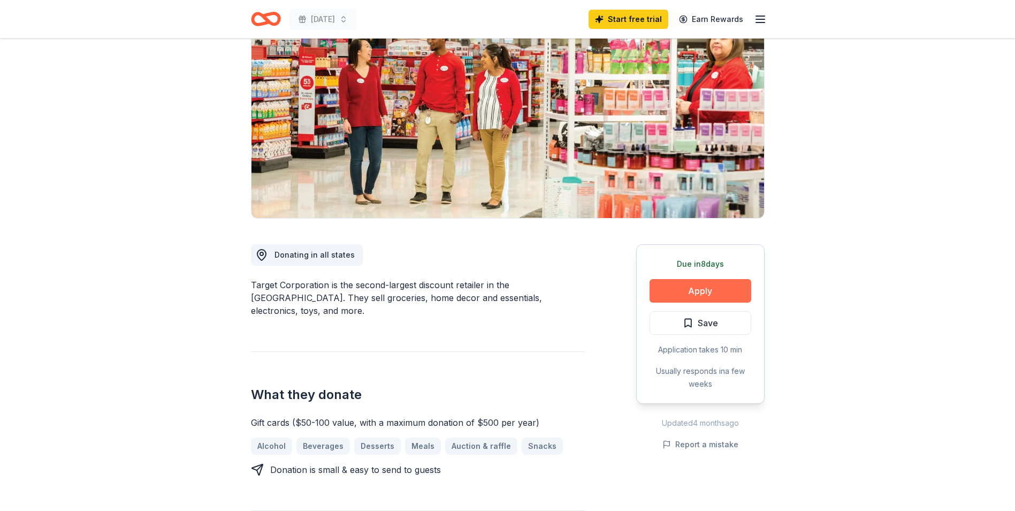
click at [736, 294] on button "Apply" at bounding box center [701, 291] width 102 height 24
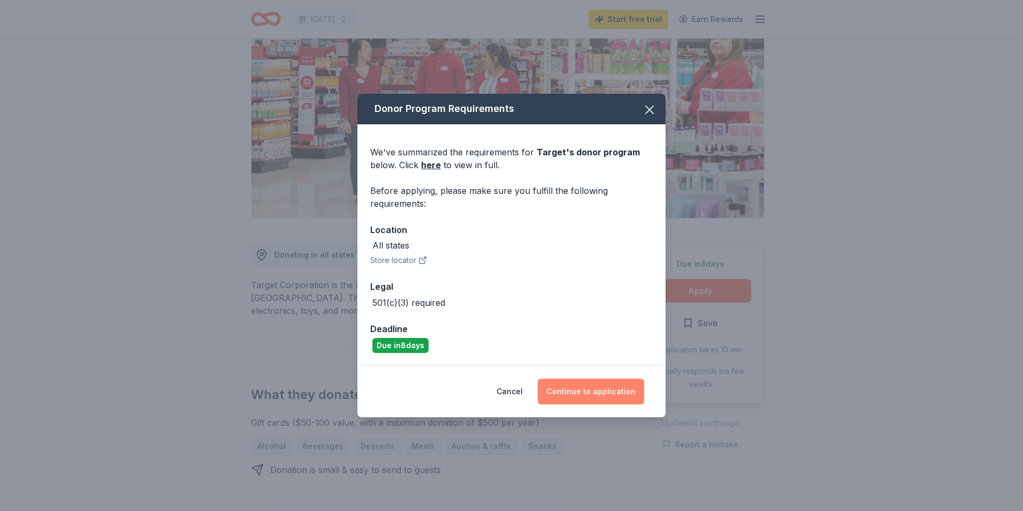
click at [584, 392] on button "Continue to application" at bounding box center [591, 391] width 107 height 26
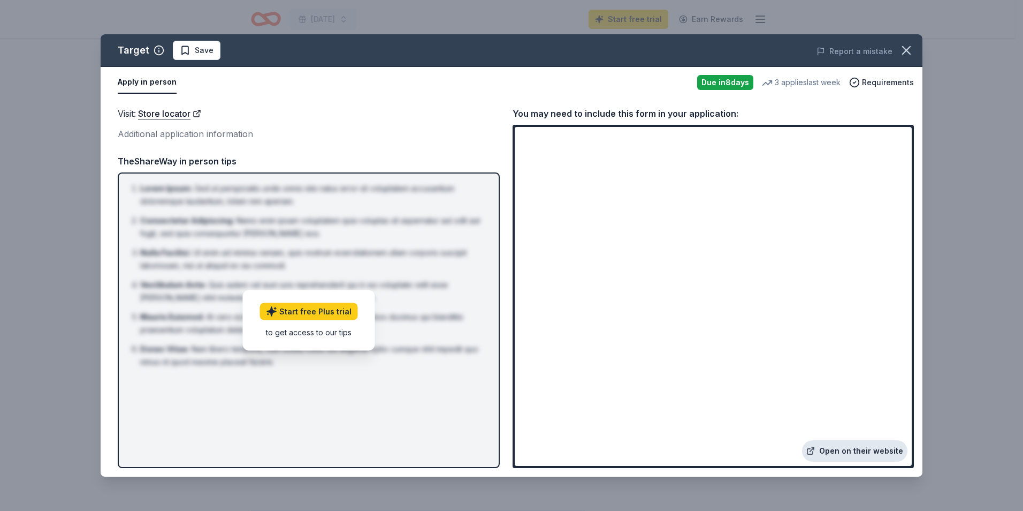
click at [855, 452] on link "Open on their website" at bounding box center [854, 450] width 105 height 21
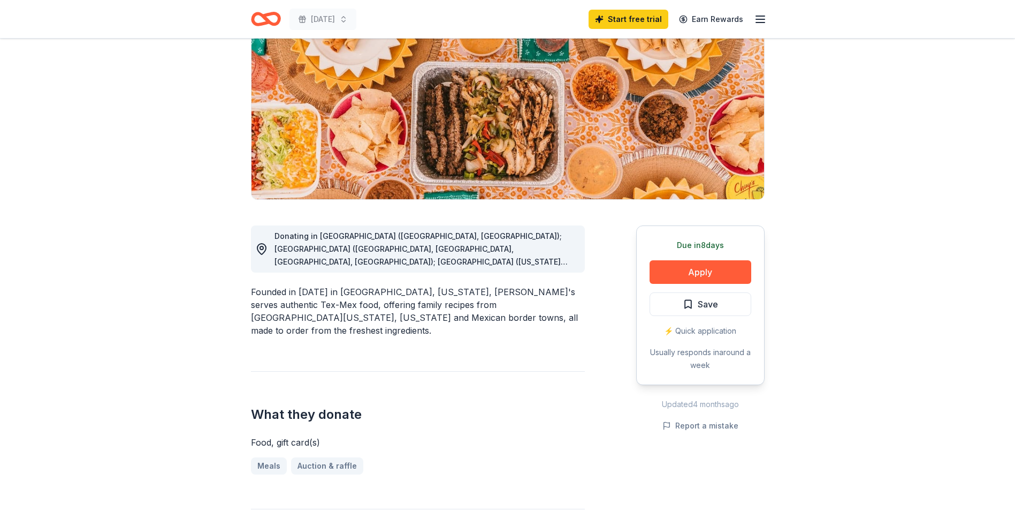
scroll to position [107, 0]
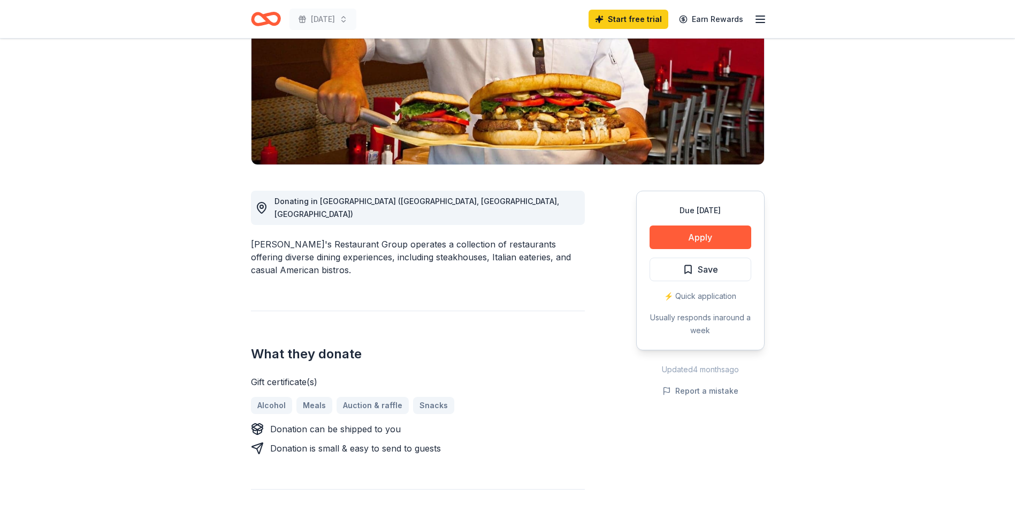
scroll to position [214, 0]
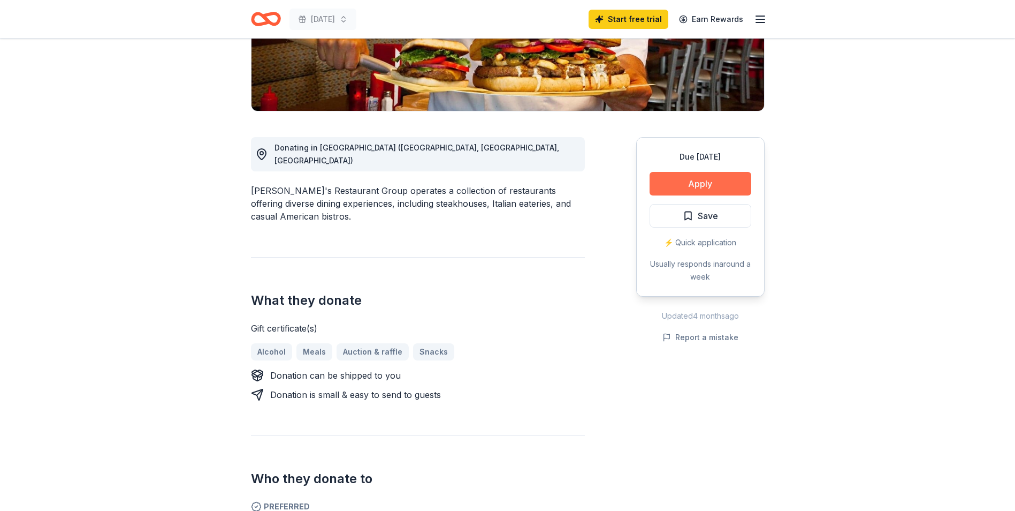
click at [722, 184] on button "Apply" at bounding box center [701, 184] width 102 height 24
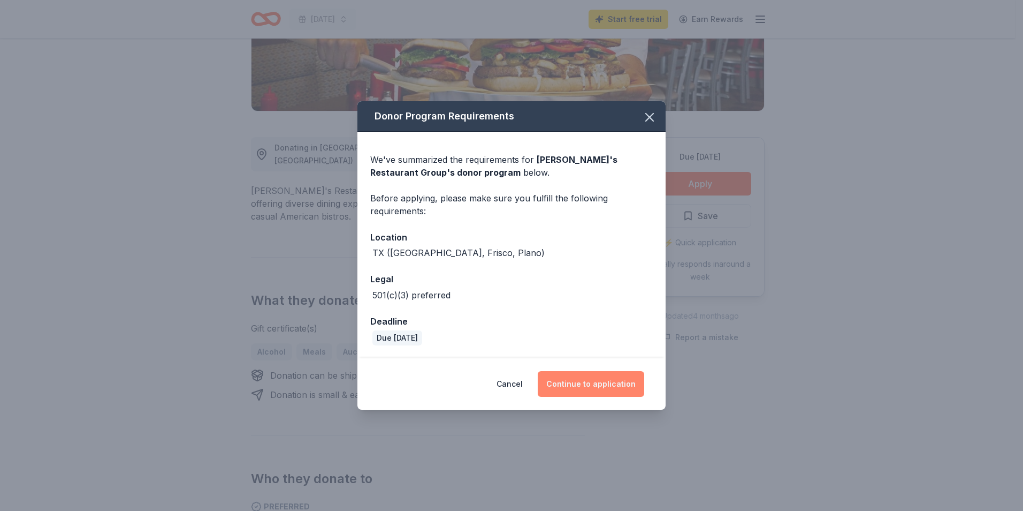
click at [627, 384] on button "Continue to application" at bounding box center [591, 384] width 107 height 26
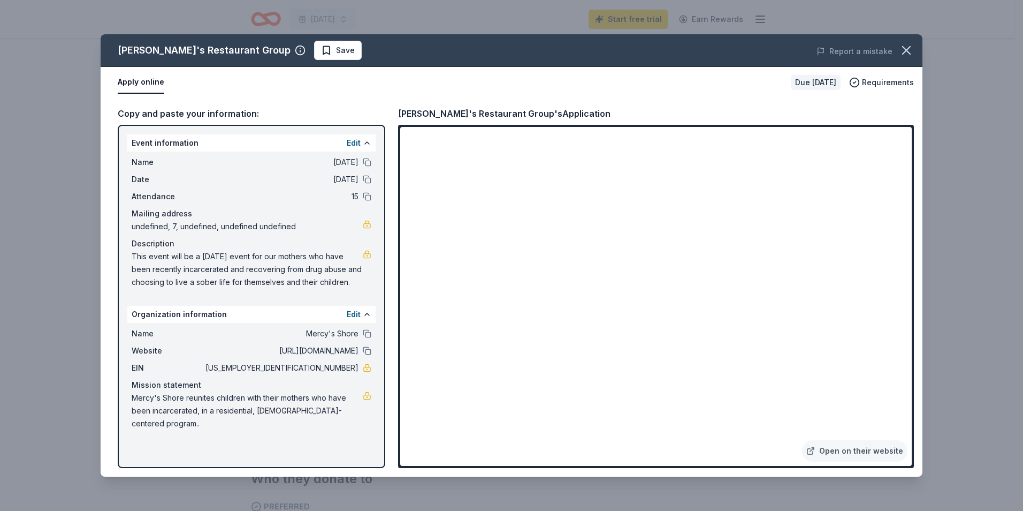
drag, startPoint x: 318, startPoint y: 368, endPoint x: 353, endPoint y: 371, distance: 34.4
click at [353, 370] on span "87-1198923" at bounding box center [280, 367] width 155 height 13
click at [909, 50] on icon "button" at bounding box center [906, 50] width 15 height 15
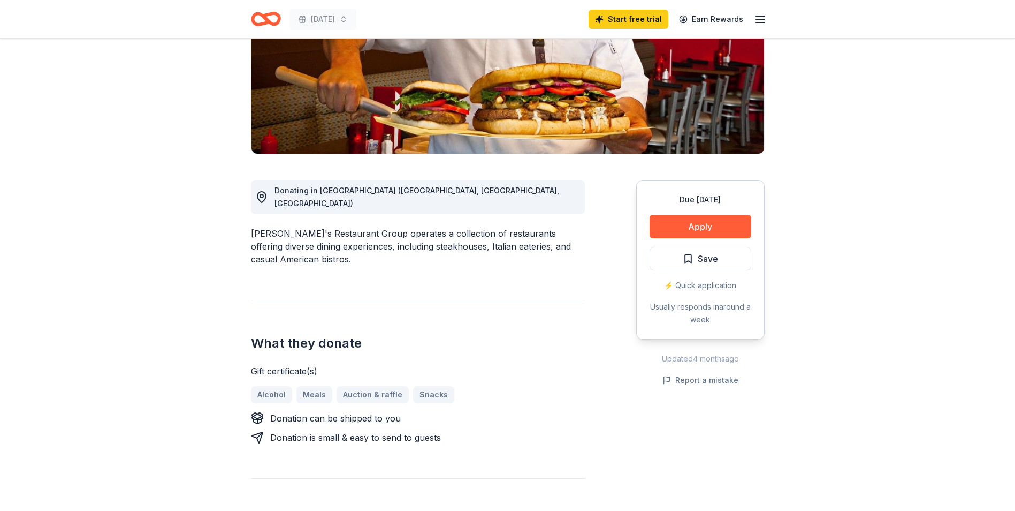
scroll to position [0, 0]
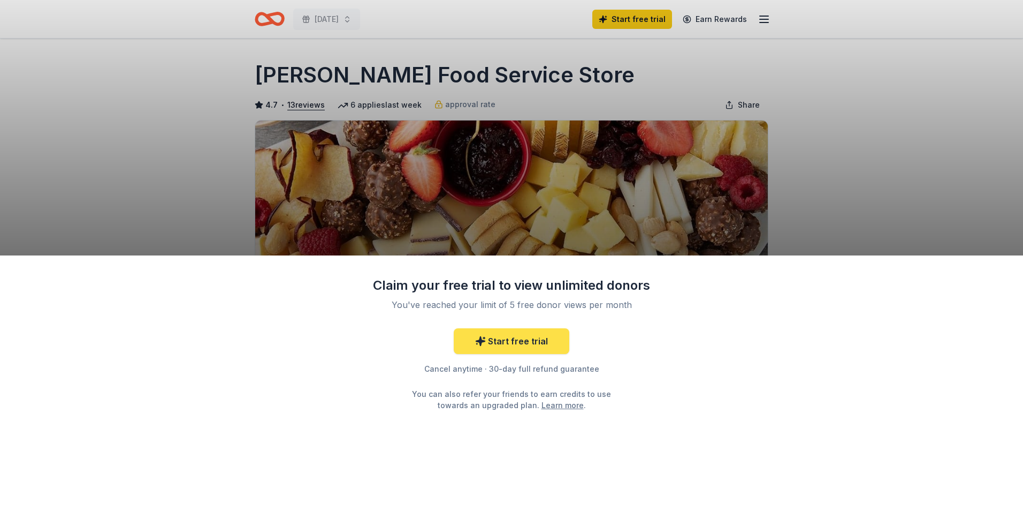
click at [530, 343] on link "Start free trial" at bounding box center [512, 341] width 116 height 26
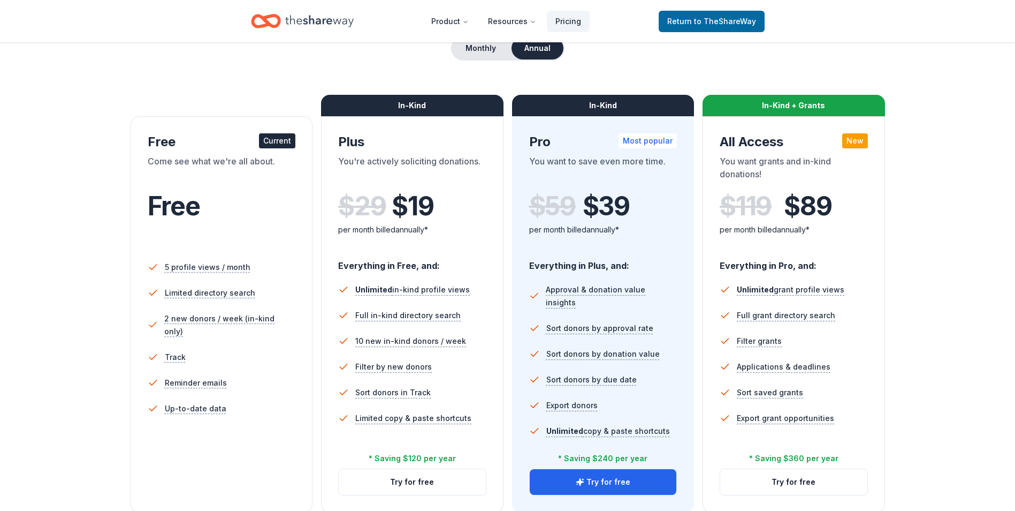
scroll to position [107, 0]
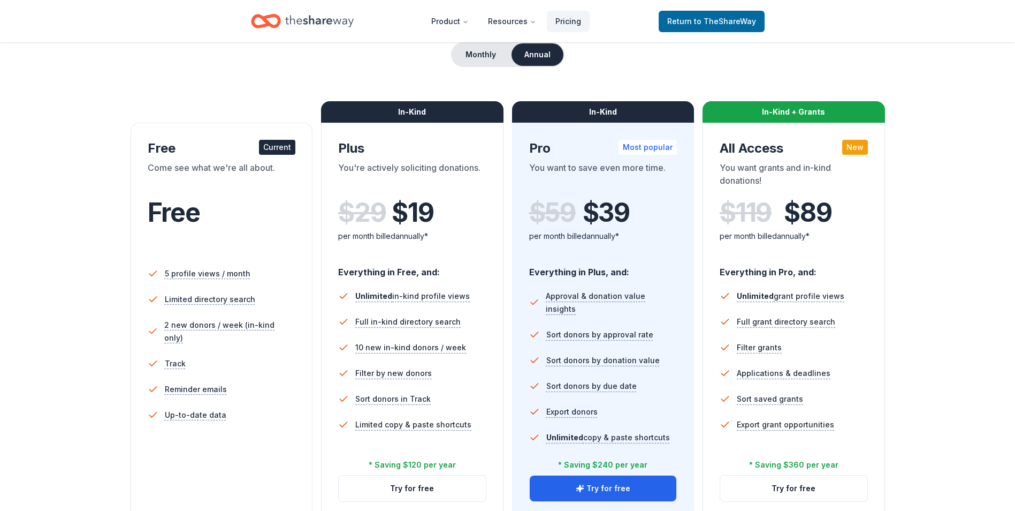
click at [267, 146] on div "Current" at bounding box center [277, 147] width 36 height 15
click at [855, 489] on button "Try for free" at bounding box center [793, 488] width 147 height 26
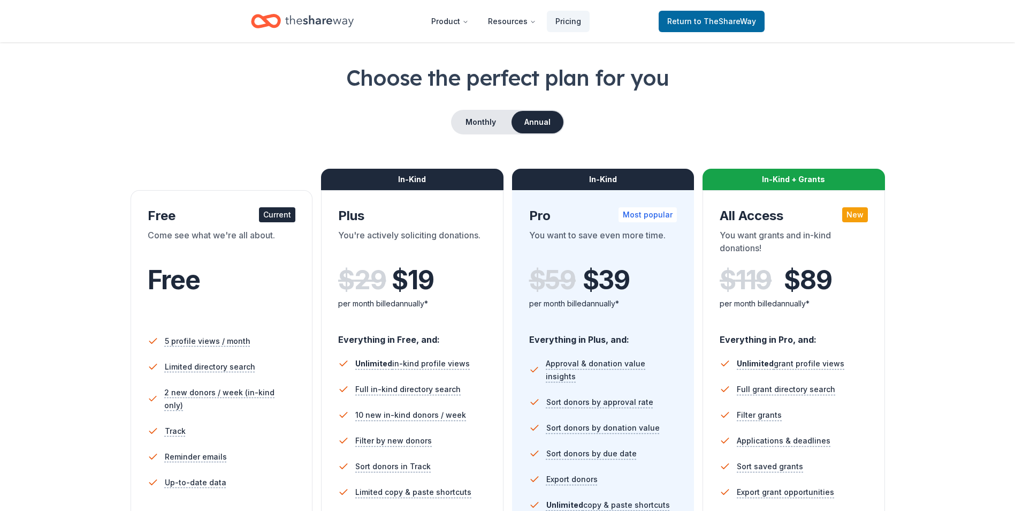
scroll to position [161, 0]
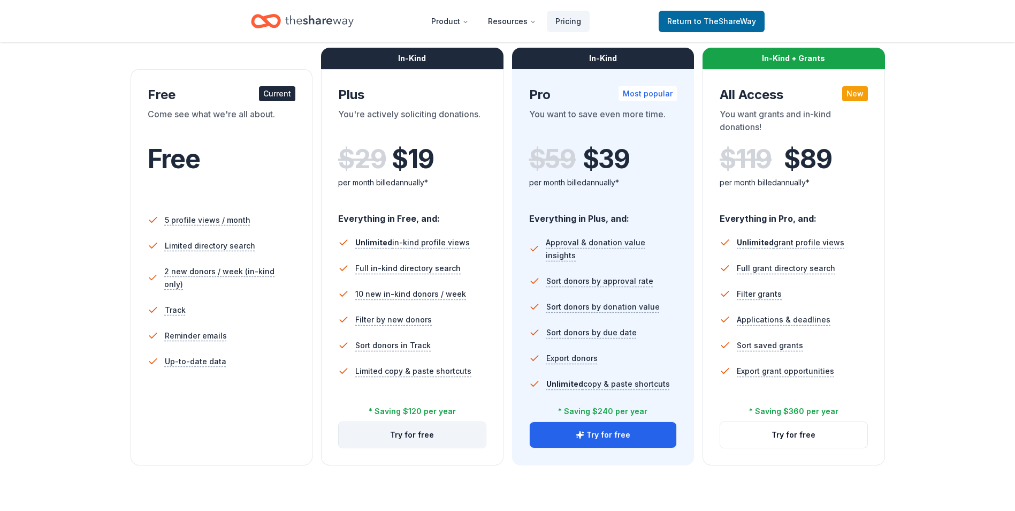
click at [414, 441] on button "Try for free" at bounding box center [412, 435] width 147 height 26
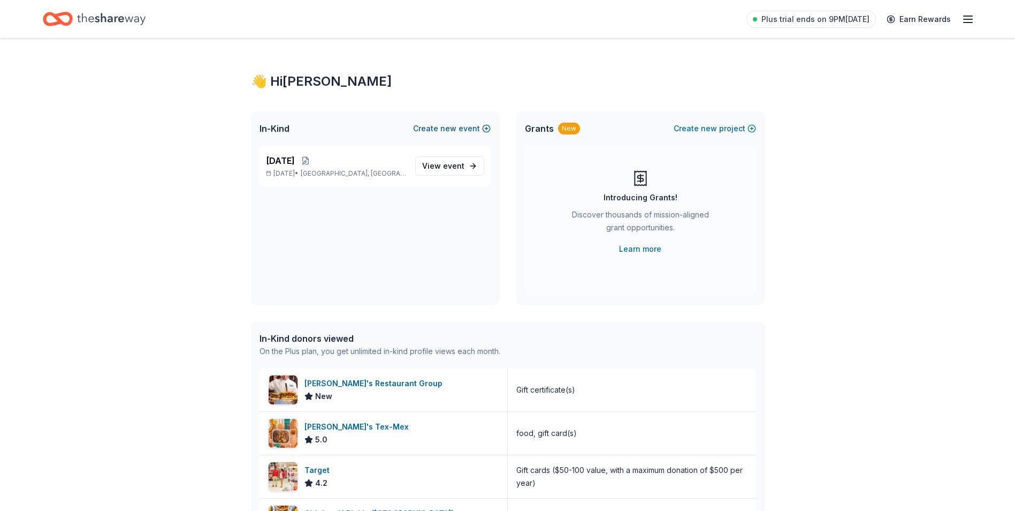
click at [470, 131] on button "Create new event" at bounding box center [452, 128] width 78 height 13
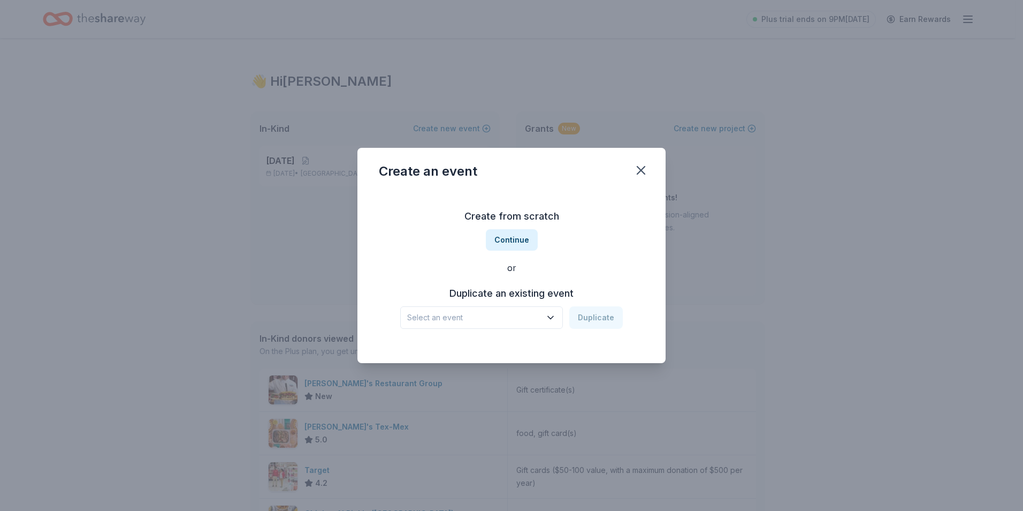
click at [500, 294] on h3 "Duplicate an existing event" at bounding box center [511, 293] width 223 height 17
click at [544, 319] on button "Select an event" at bounding box center [481, 317] width 163 height 22
click at [477, 317] on span "Select an event" at bounding box center [474, 317] width 134 height 13
click at [507, 240] on button "Continue" at bounding box center [512, 239] width 52 height 21
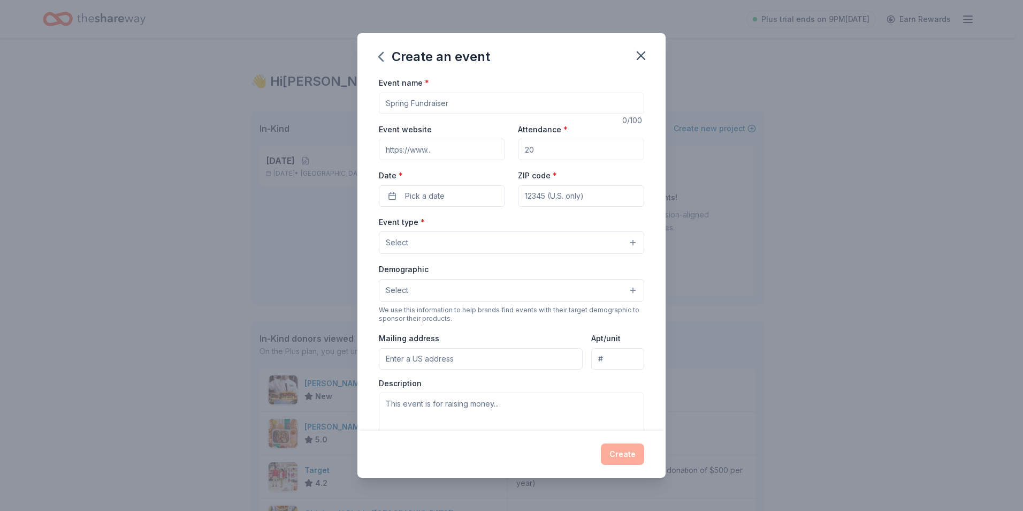
click at [502, 105] on input "Event name *" at bounding box center [511, 103] width 265 height 21
type input "Christmas"
click at [485, 151] on input "Event website" at bounding box center [442, 149] width 126 height 21
type input "[DOMAIN_NAME]"
click at [556, 159] on input "Attendance *" at bounding box center [581, 149] width 126 height 21
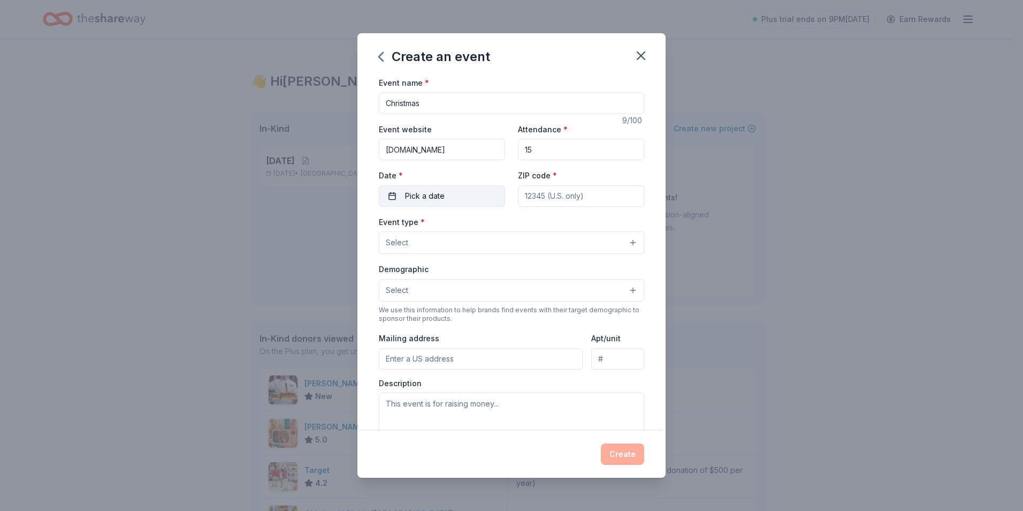
type input "15"
click at [465, 193] on button "Pick a date" at bounding box center [442, 195] width 126 height 21
click at [423, 317] on button "14" at bounding box center [420, 311] width 19 height 19
click at [569, 196] on input "ZIP code *" at bounding box center [581, 195] width 126 height 21
type input "75214"
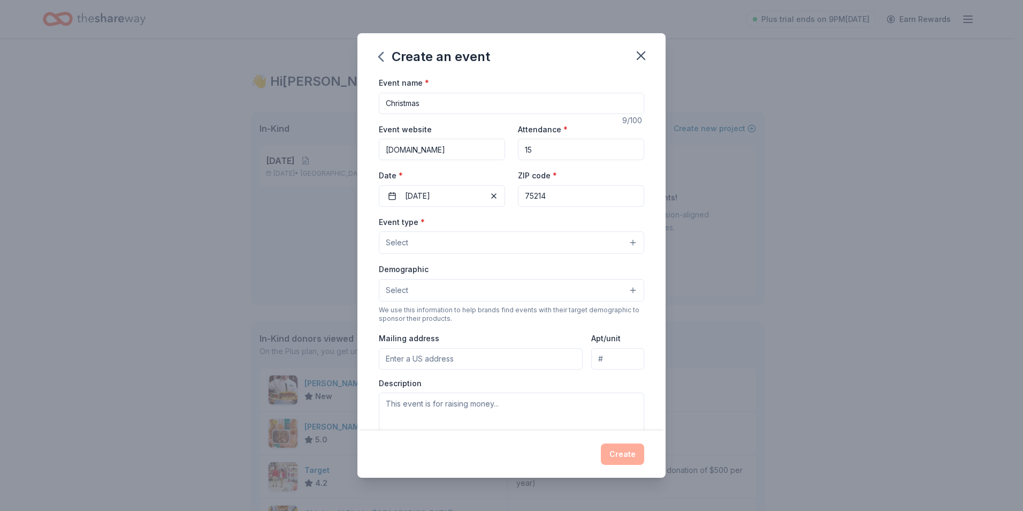
type input "[STREET_ADDRESS][PERSON_NAME]"
type input "7"
drag, startPoint x: 545, startPoint y: 239, endPoint x: 543, endPoint y: 245, distance: 5.6
click at [543, 245] on button "Select" at bounding box center [511, 242] width 265 height 22
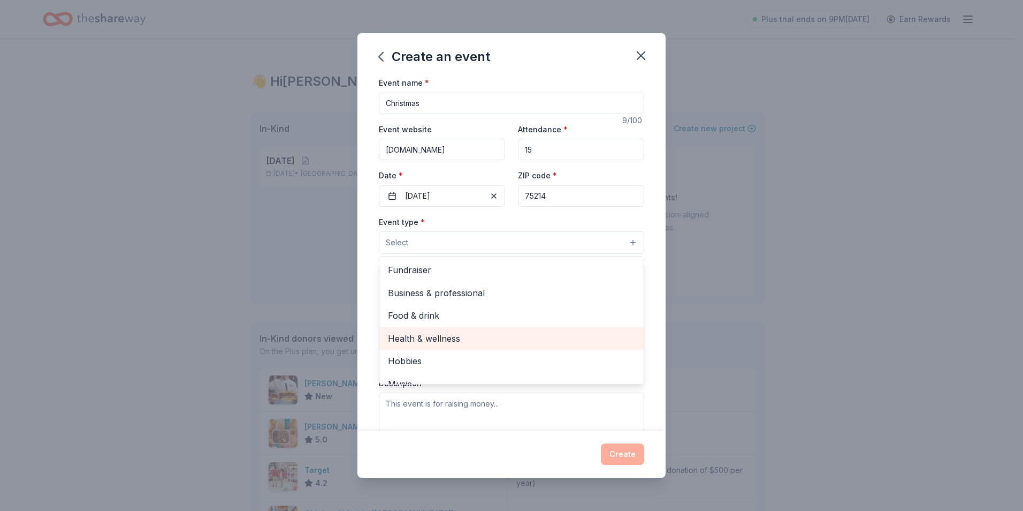
scroll to position [36, 0]
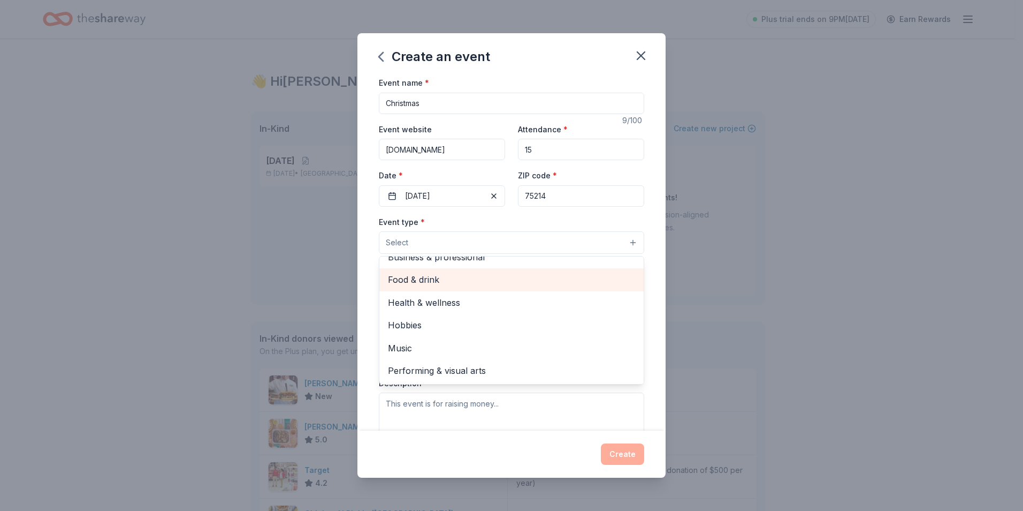
click at [536, 278] on span "Food & drink" at bounding box center [511, 279] width 247 height 14
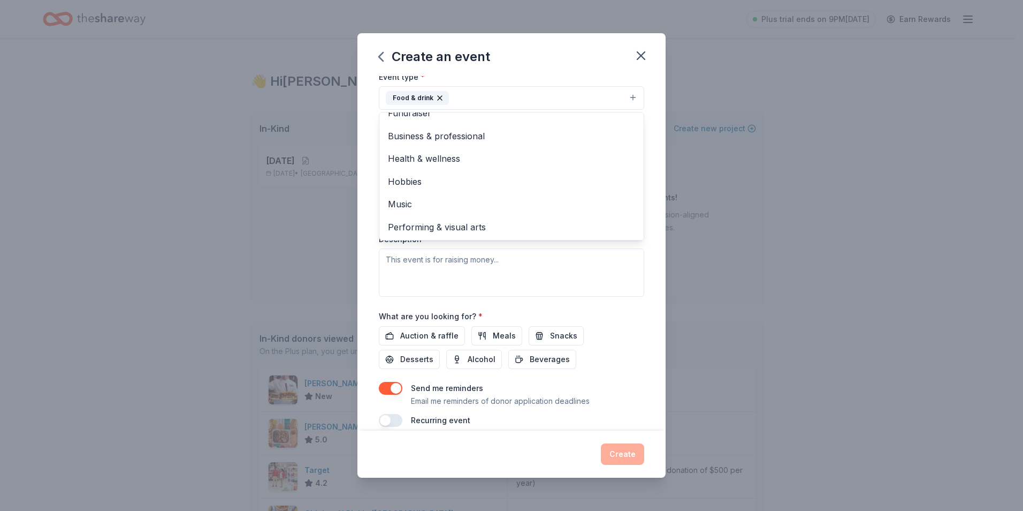
scroll to position [158, 0]
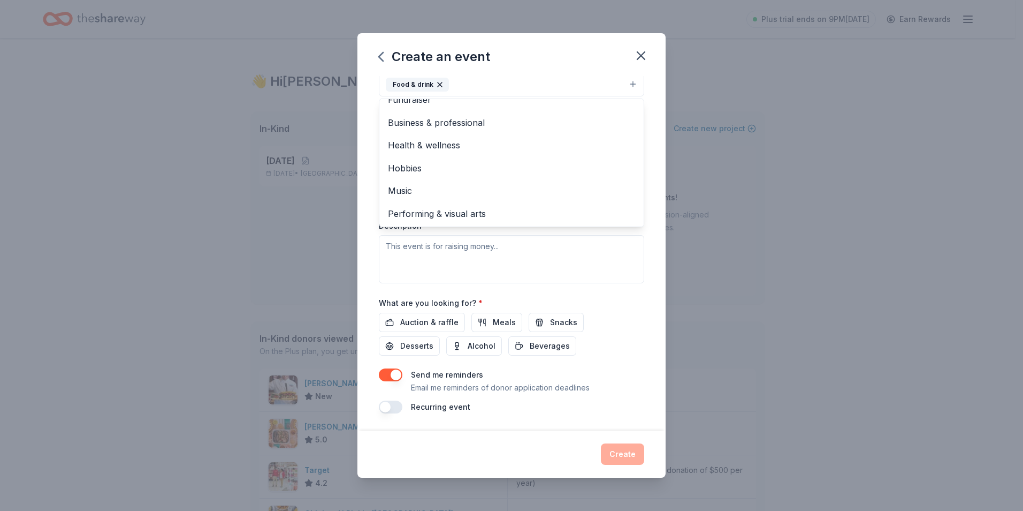
drag, startPoint x: 610, startPoint y: 305, endPoint x: 589, endPoint y: 280, distance: 32.3
click at [610, 304] on div "Event name * Christmas 9 /100 Event website [DOMAIN_NAME] Attendance * 15 Date …" at bounding box center [511, 166] width 265 height 496
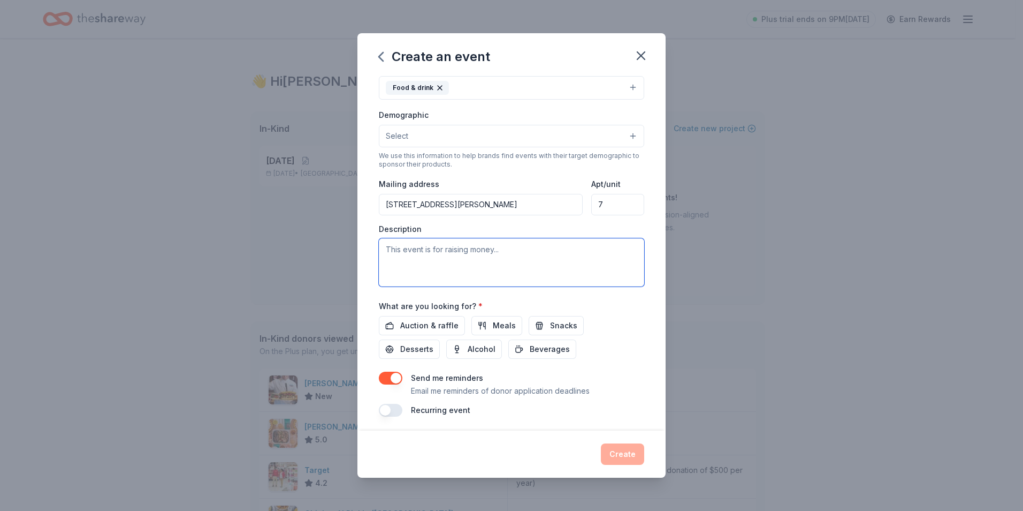
click at [476, 253] on textarea at bounding box center [511, 262] width 265 height 48
paste textarea "A [DEMOGRAPHIC_DATA]-centered 501c3 non-profit organization in [GEOGRAPHIC_DATA…"
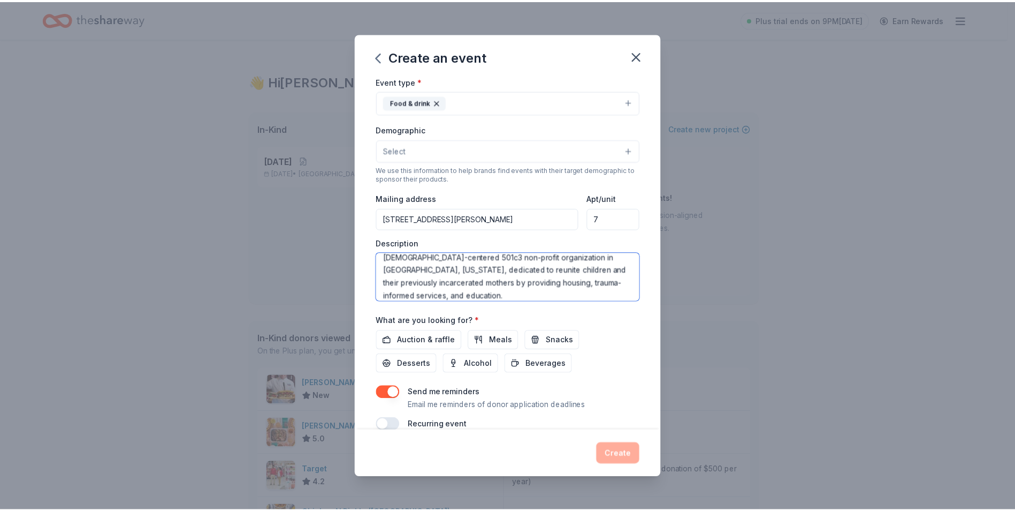
scroll to position [158, 0]
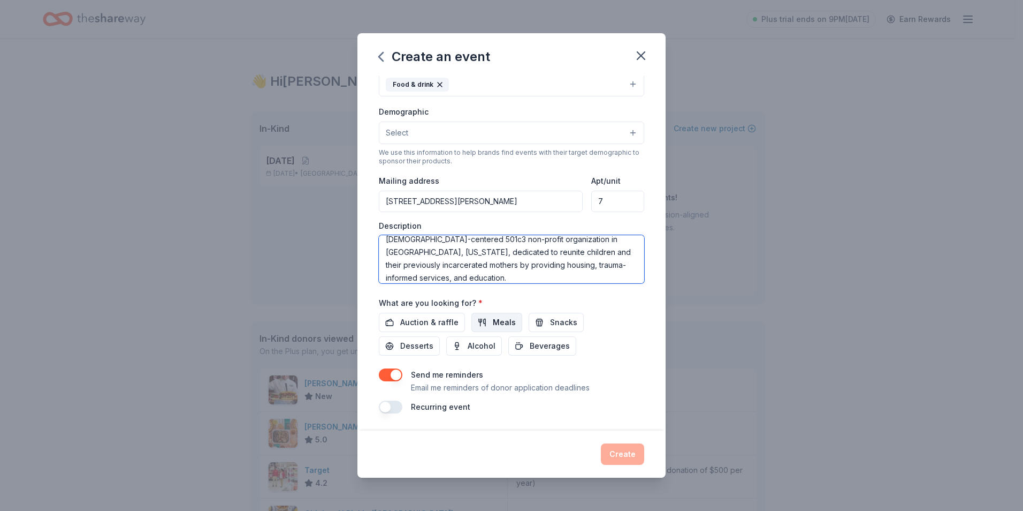
type textarea "This is a Christmas celebration for the women and children. A Christ-centered 5…"
click at [493, 322] on span "Meals" at bounding box center [504, 322] width 23 height 13
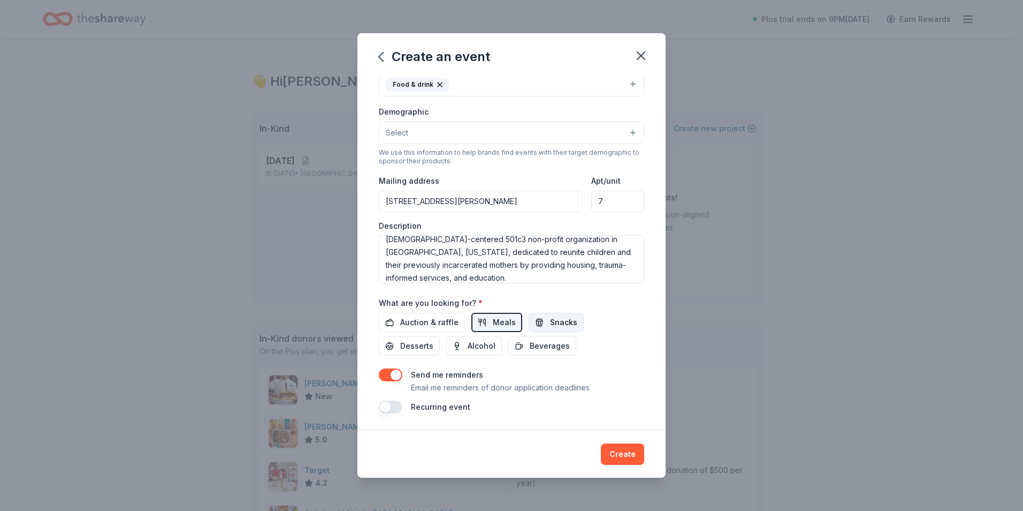
click at [537, 325] on button "Snacks" at bounding box center [556, 322] width 55 height 19
click at [544, 349] on span "Beverages" at bounding box center [550, 345] width 40 height 13
click at [415, 348] on span "Desserts" at bounding box center [416, 345] width 33 height 13
click at [442, 321] on span "Auction & raffle" at bounding box center [429, 322] width 58 height 13
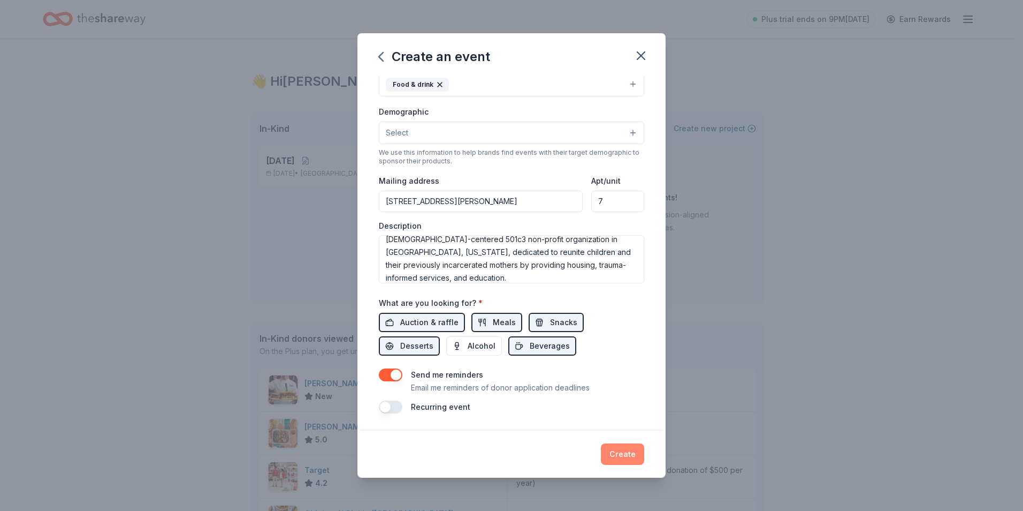
click at [626, 458] on button "Create" at bounding box center [622, 453] width 43 height 21
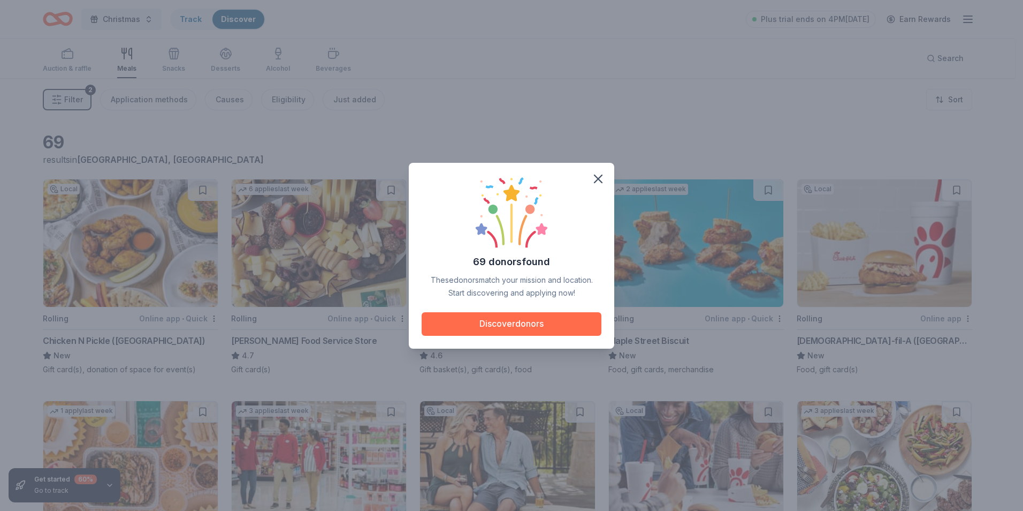
click at [566, 325] on button "Discover donors" at bounding box center [512, 324] width 180 height 24
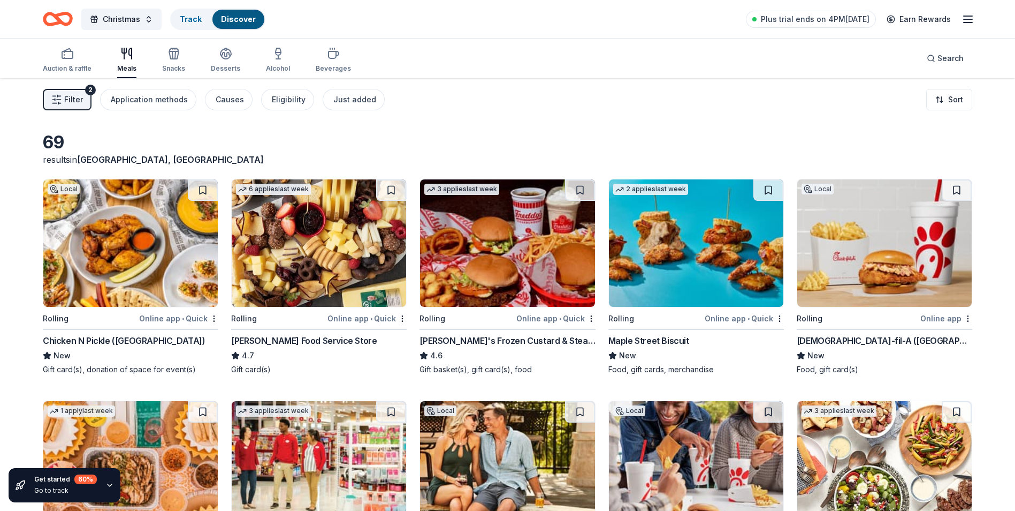
scroll to position [54, 0]
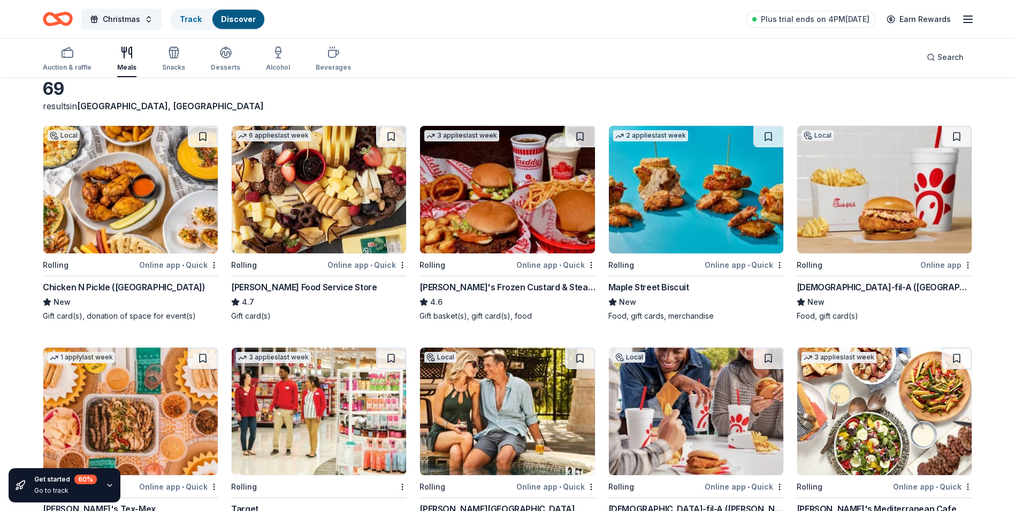
click at [369, 200] on img at bounding box center [319, 189] width 174 height 127
click at [846, 223] on img at bounding box center [884, 189] width 174 height 127
click at [492, 181] on img at bounding box center [507, 189] width 174 height 127
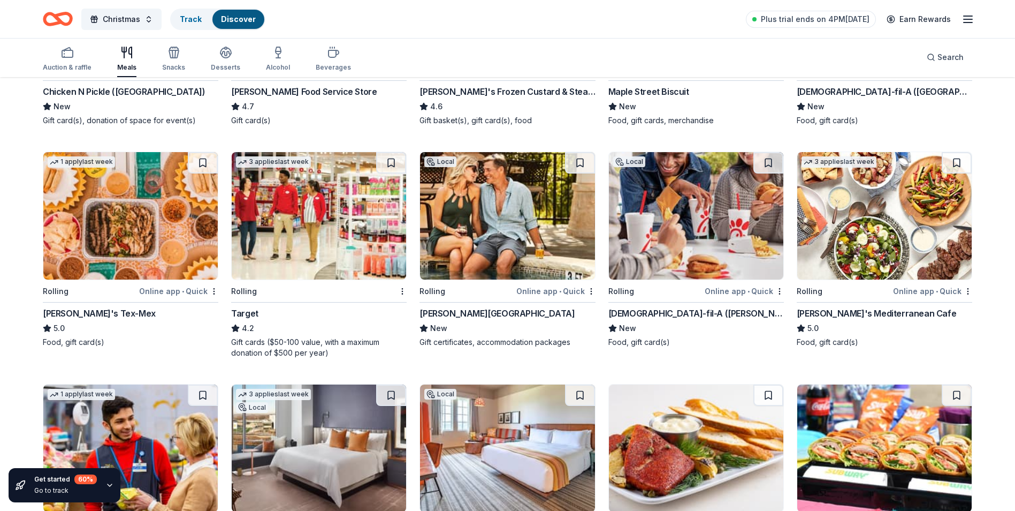
scroll to position [268, 0]
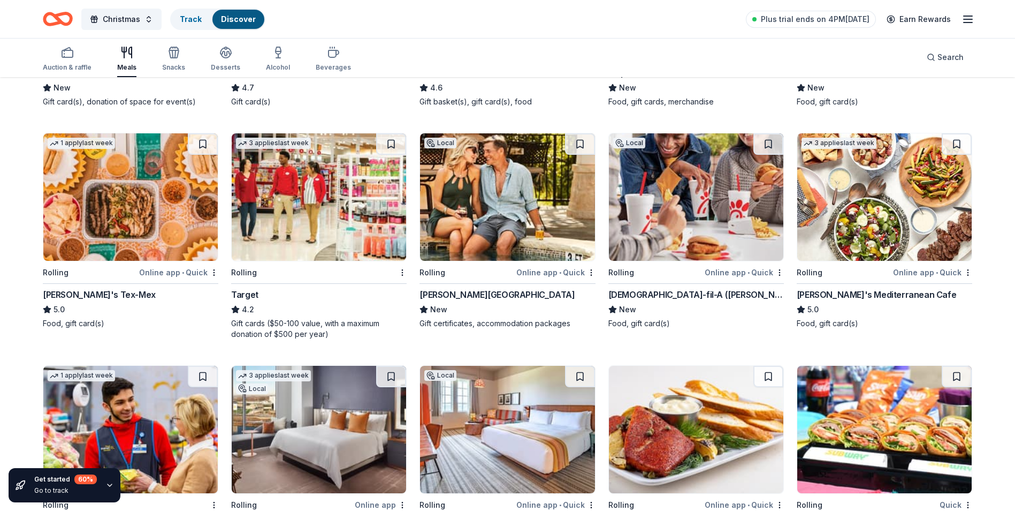
click at [495, 229] on img at bounding box center [507, 196] width 174 height 127
click at [876, 212] on img at bounding box center [884, 196] width 174 height 127
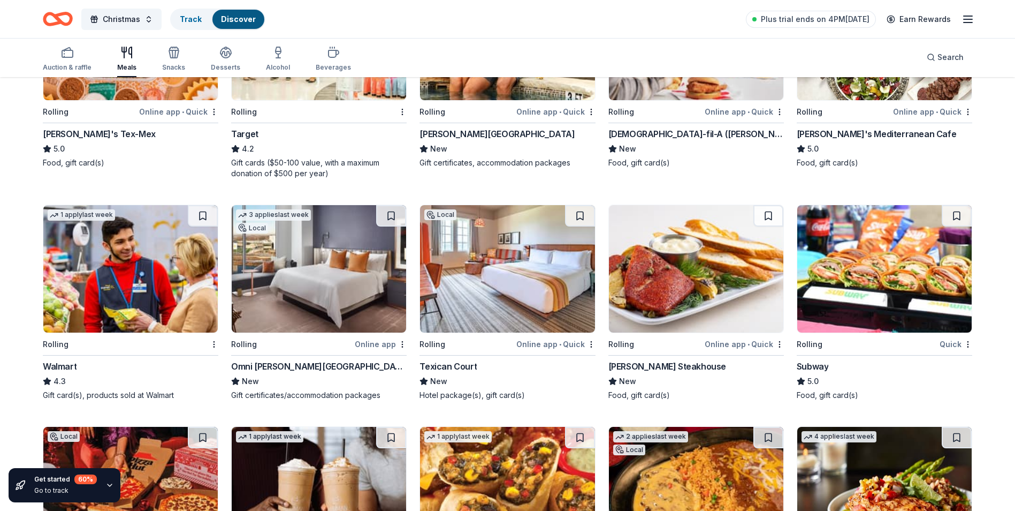
scroll to position [482, 0]
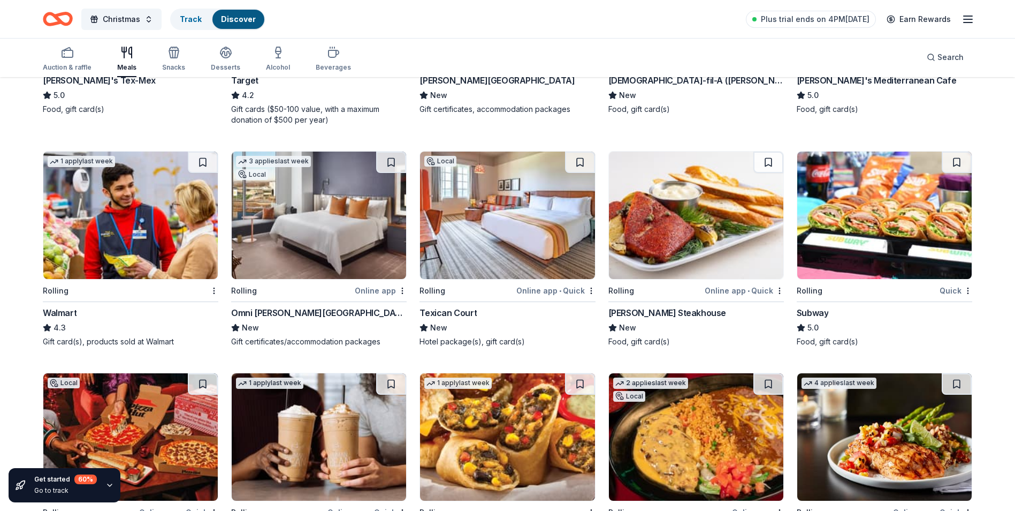
click at [869, 236] on img at bounding box center [884, 214] width 174 height 127
click at [668, 249] on img at bounding box center [696, 214] width 174 height 127
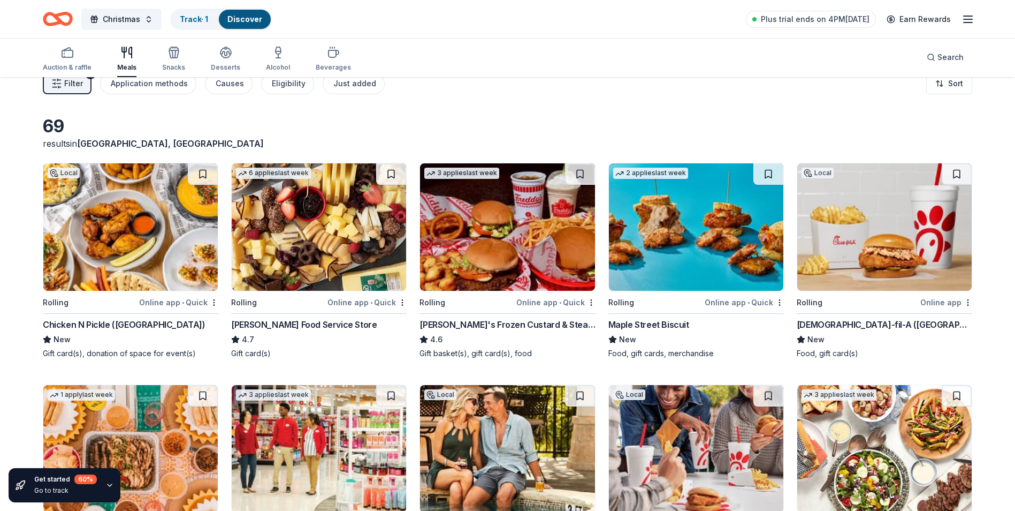
scroll to position [0, 0]
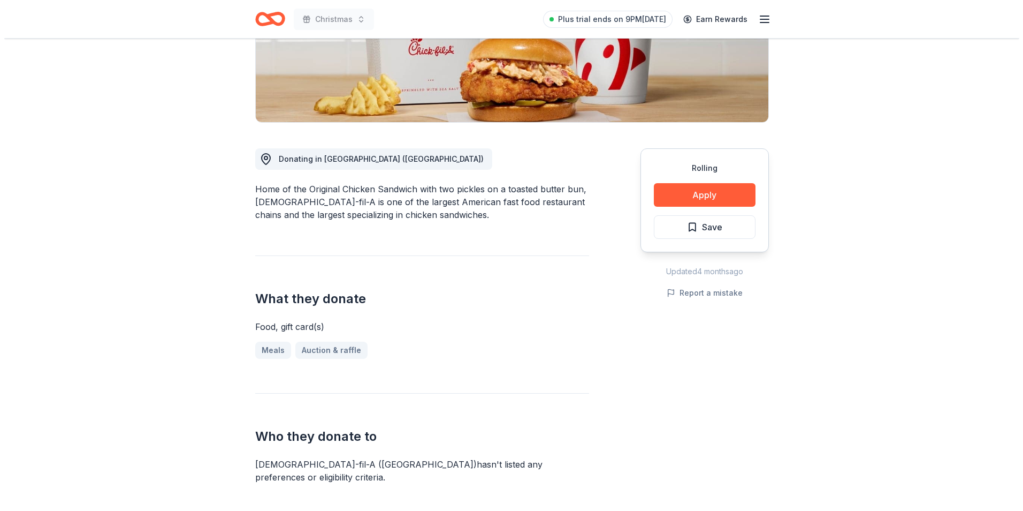
scroll to position [214, 0]
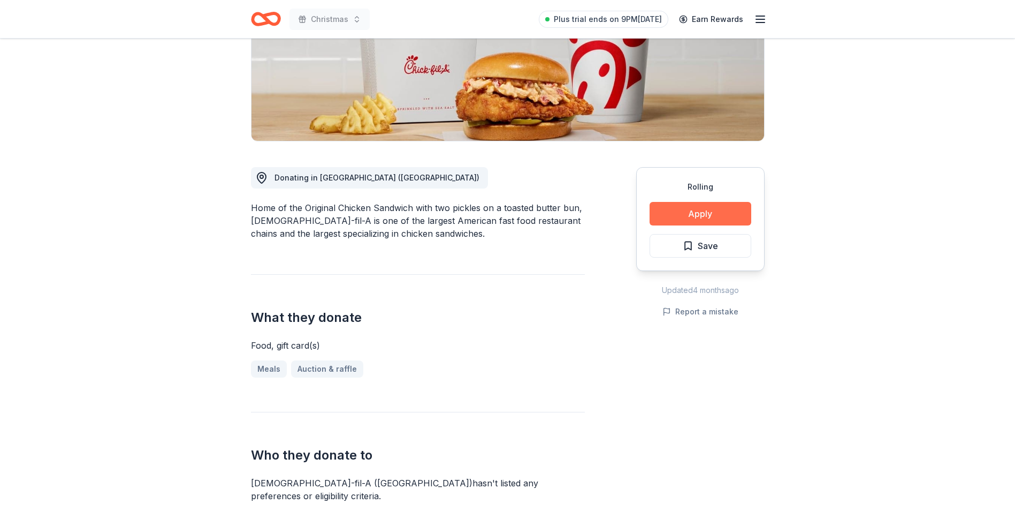
click at [705, 202] on button "Apply" at bounding box center [701, 214] width 102 height 24
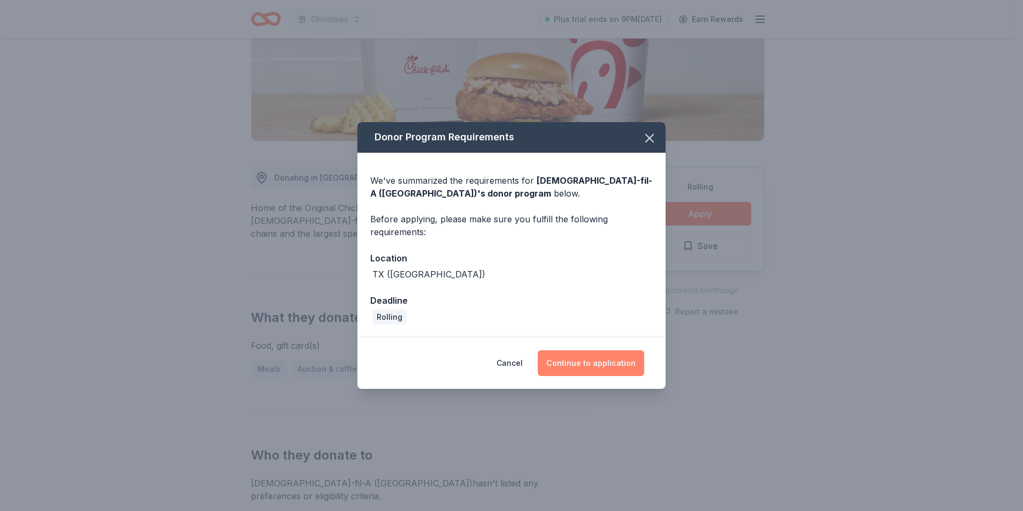
click at [613, 368] on button "Continue to application" at bounding box center [591, 363] width 107 height 26
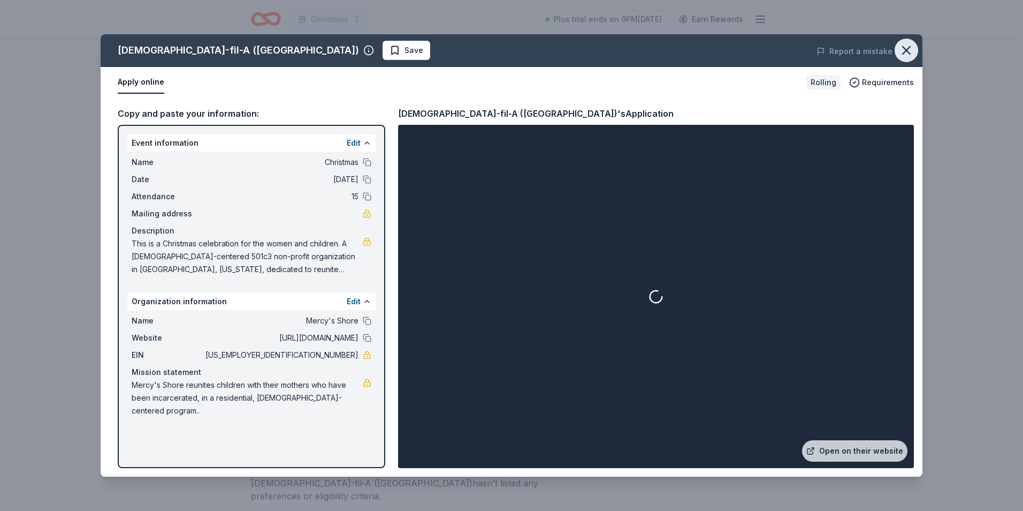
click at [905, 60] on button "button" at bounding box center [907, 51] width 24 height 24
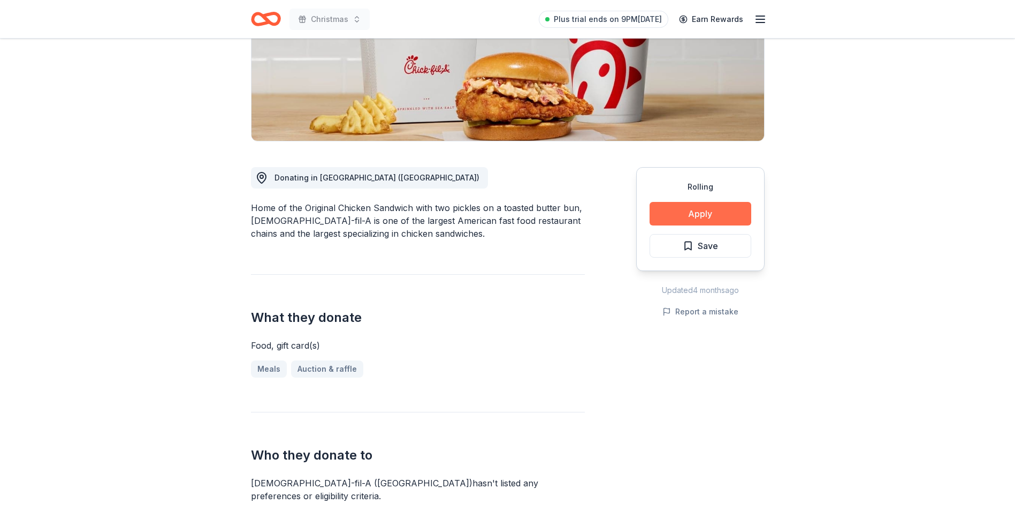
click at [738, 202] on button "Apply" at bounding box center [701, 214] width 102 height 24
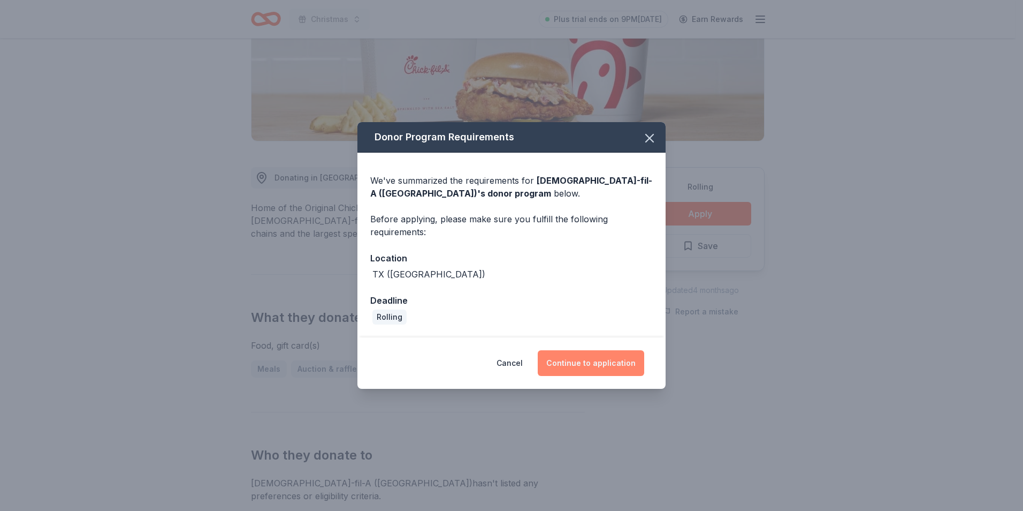
click at [612, 363] on button "Continue to application" at bounding box center [591, 363] width 107 height 26
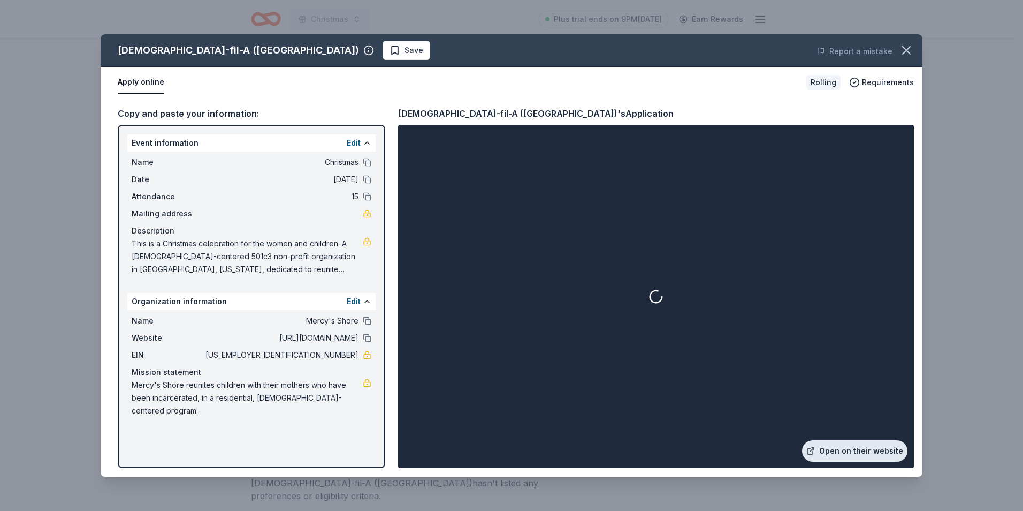
click at [895, 448] on link "Open on their website" at bounding box center [854, 450] width 105 height 21
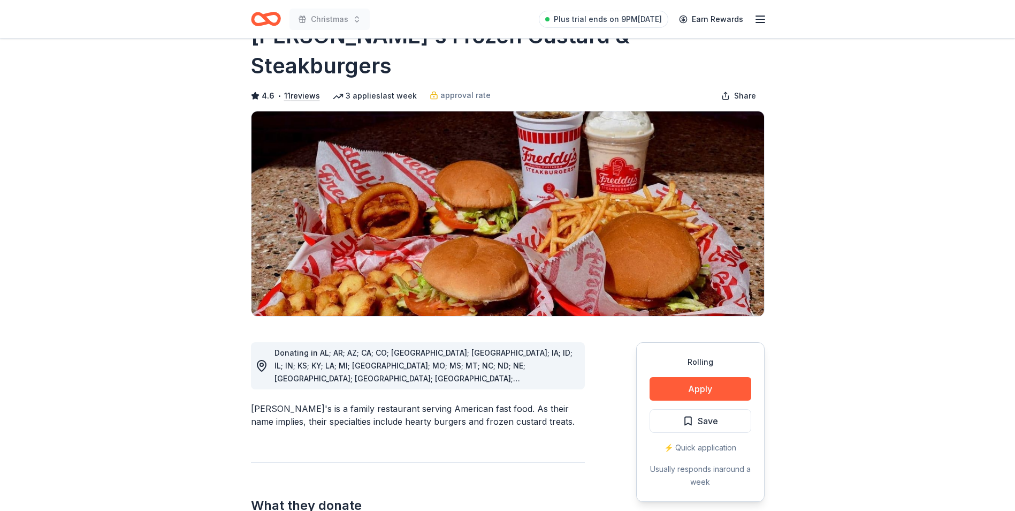
scroll to position [107, 0]
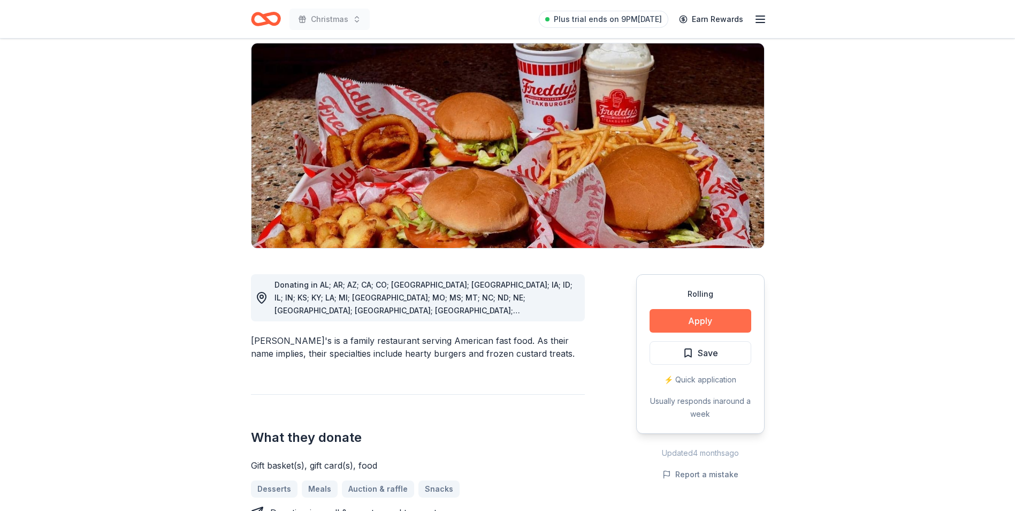
click at [686, 309] on button "Apply" at bounding box center [701, 321] width 102 height 24
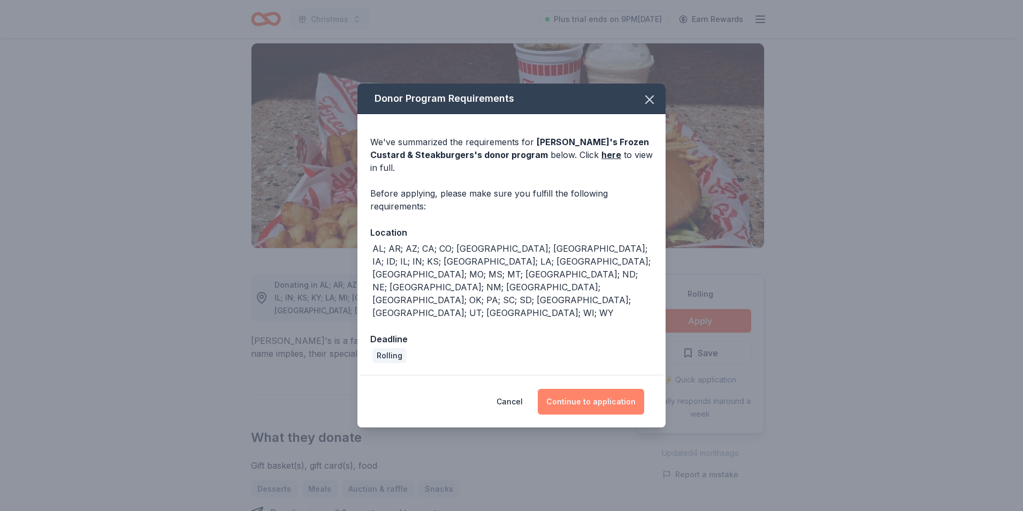
click at [636, 389] on button "Continue to application" at bounding box center [591, 402] width 107 height 26
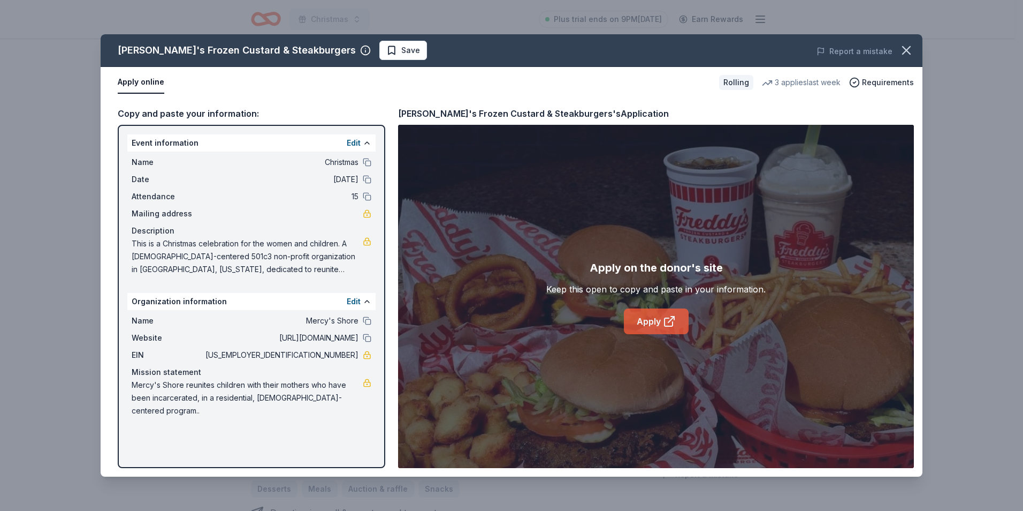
click at [673, 316] on icon at bounding box center [672, 317] width 3 height 3
click at [909, 54] on icon "button" at bounding box center [906, 50] width 15 height 15
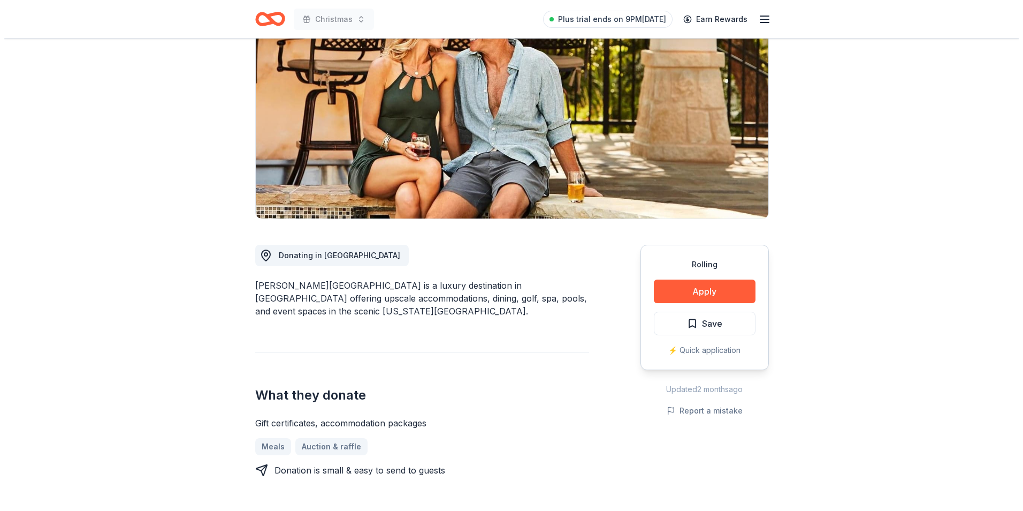
scroll to position [107, 0]
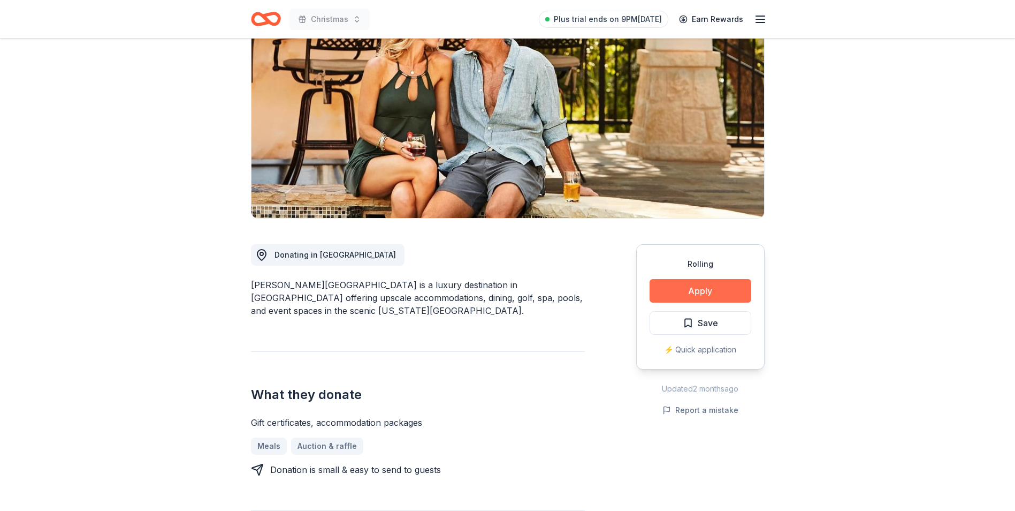
click at [736, 292] on button "Apply" at bounding box center [701, 291] width 102 height 24
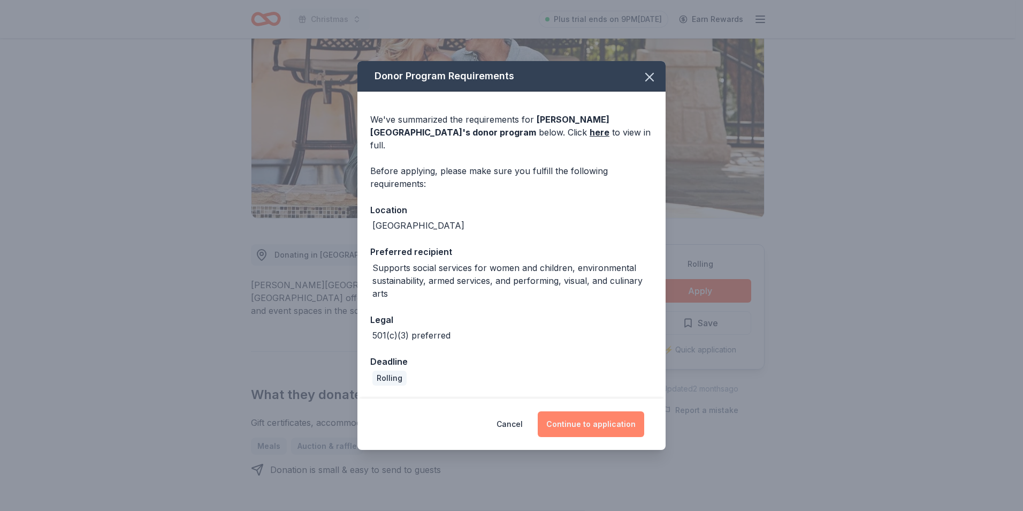
click at [595, 420] on button "Continue to application" at bounding box center [591, 424] width 107 height 26
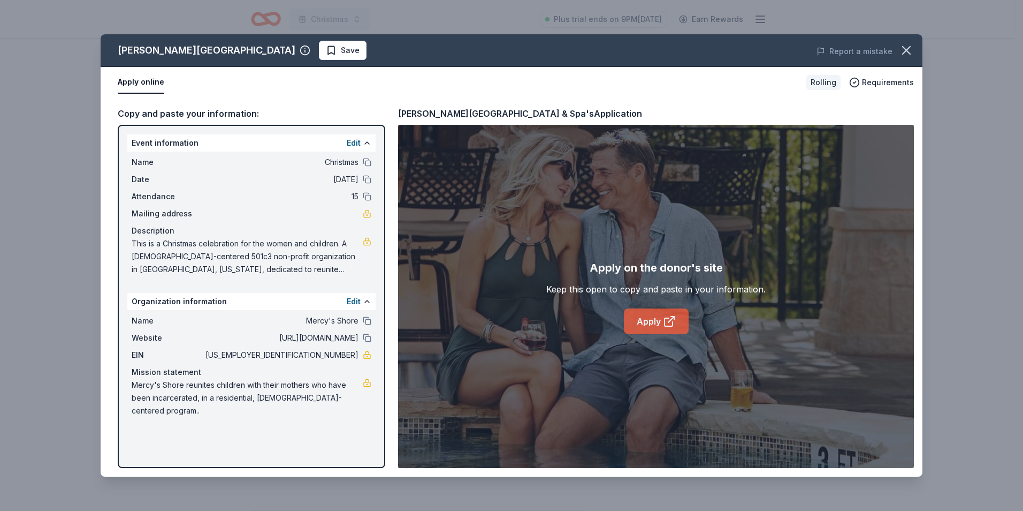
click at [656, 325] on link "Apply" at bounding box center [656, 321] width 65 height 26
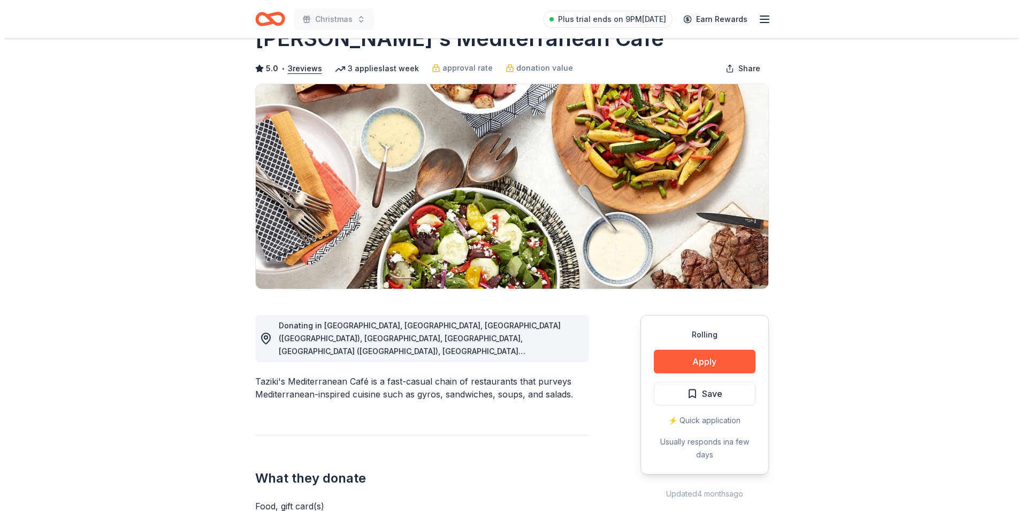
scroll to position [54, 0]
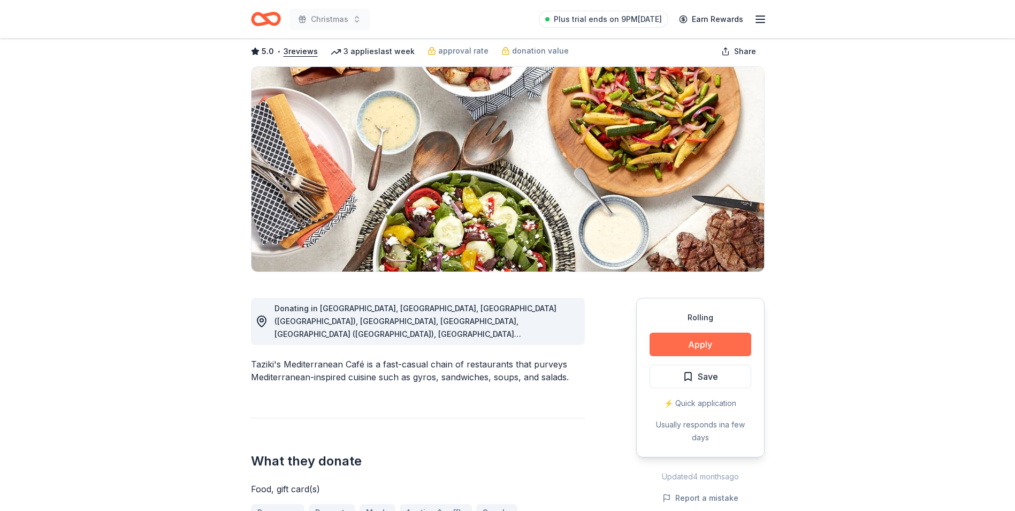
click at [718, 350] on button "Apply" at bounding box center [701, 344] width 102 height 24
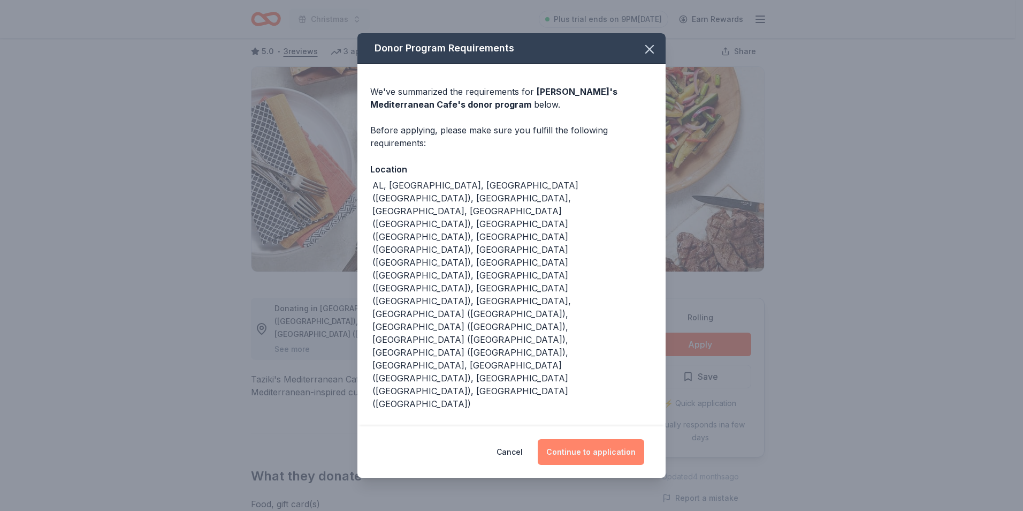
click at [597, 439] on button "Continue to application" at bounding box center [591, 452] width 107 height 26
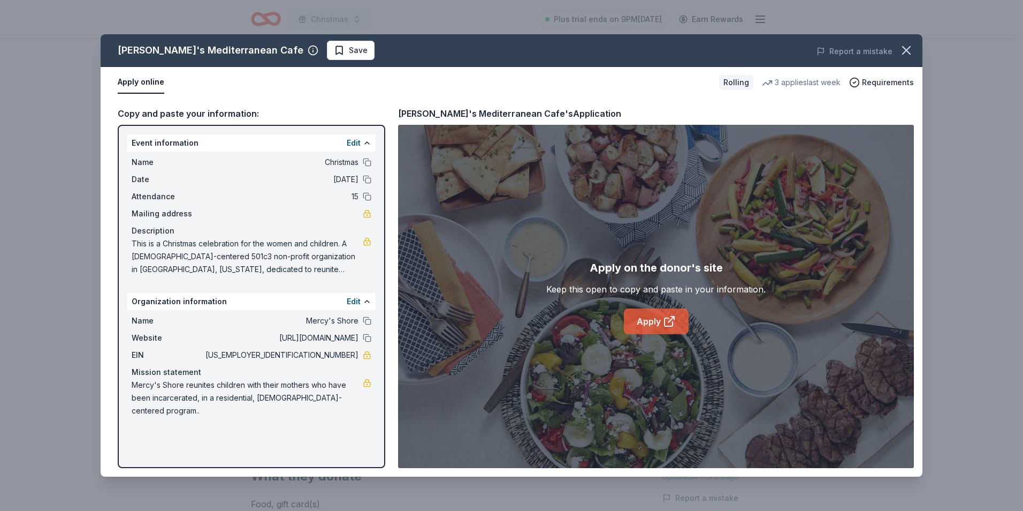
click at [663, 320] on icon at bounding box center [669, 321] width 13 height 13
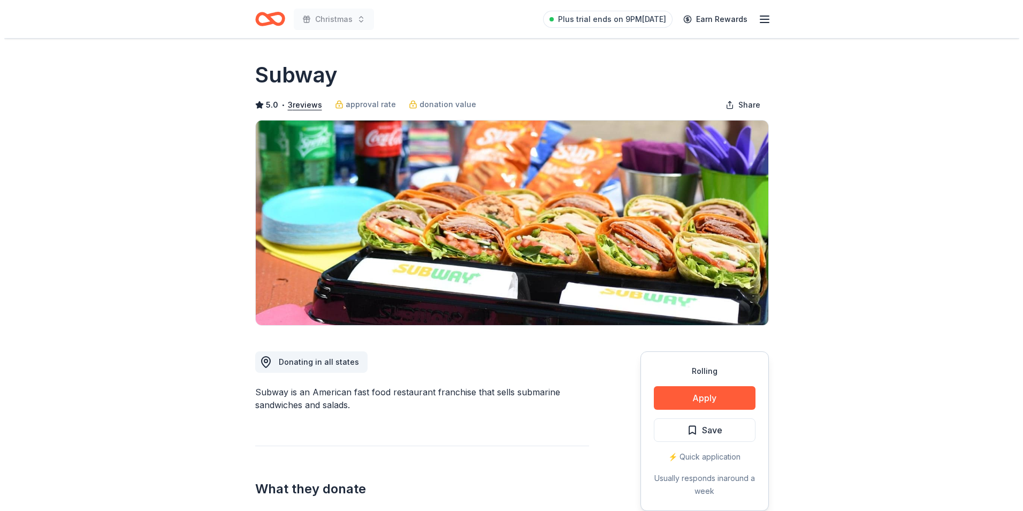
scroll to position [54, 0]
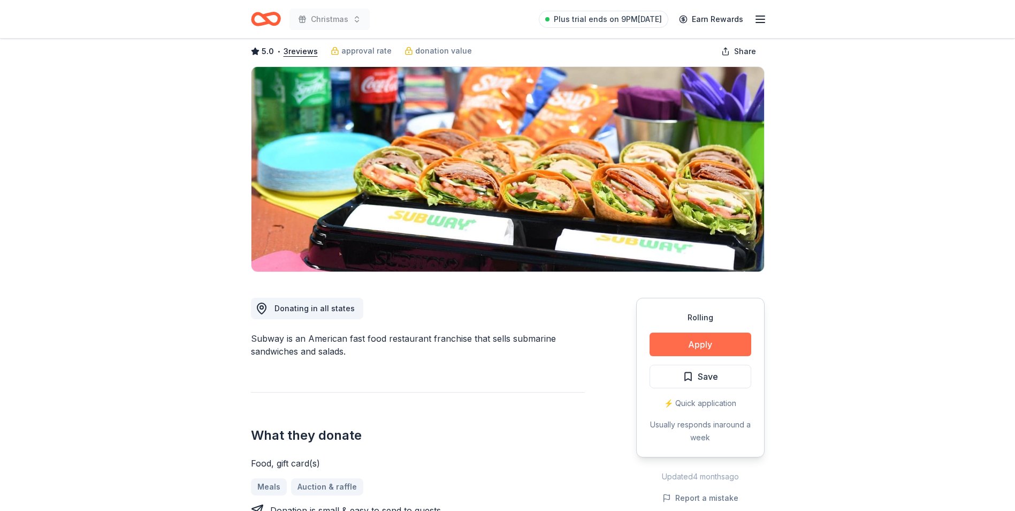
click at [710, 341] on button "Apply" at bounding box center [701, 344] width 102 height 24
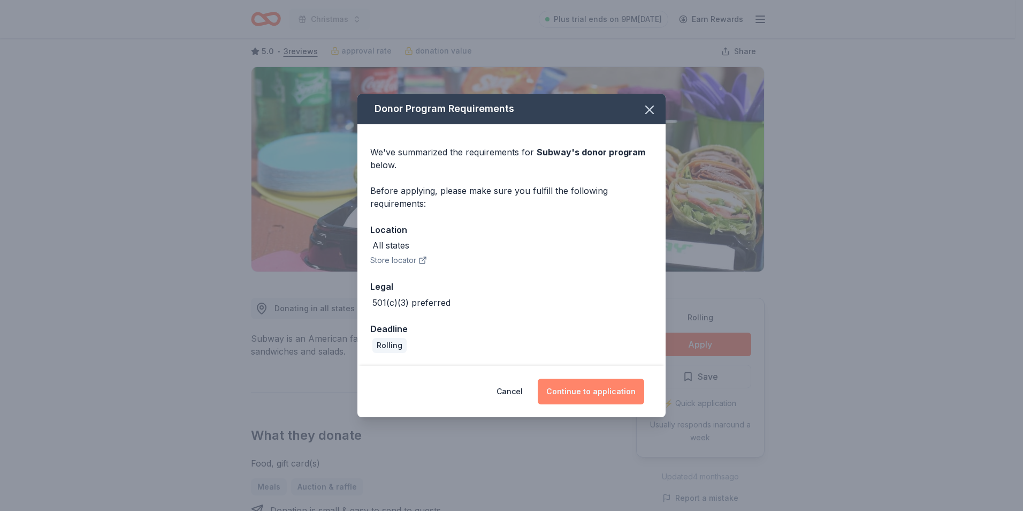
click at [582, 384] on button "Continue to application" at bounding box center [591, 391] width 107 height 26
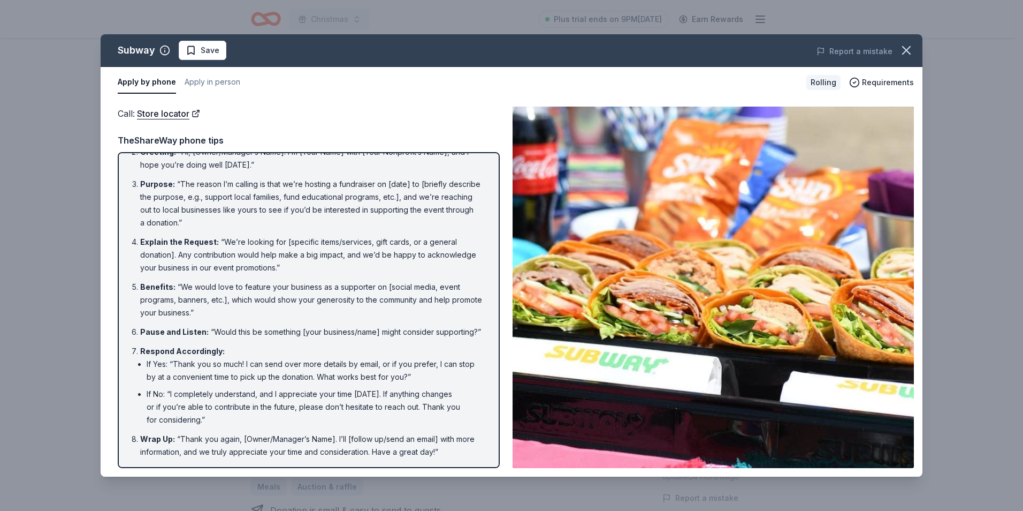
scroll to position [0, 0]
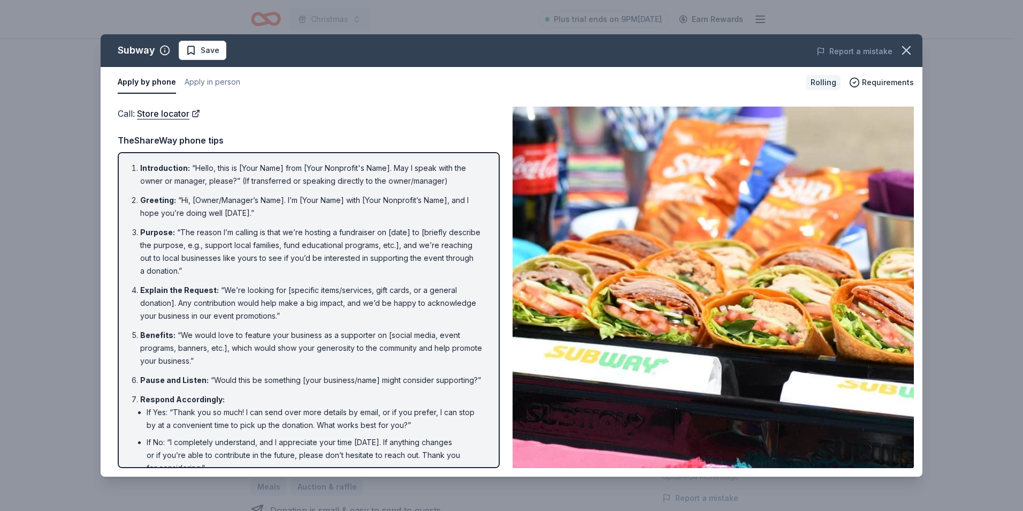
drag, startPoint x: 141, startPoint y: 169, endPoint x: 275, endPoint y: 186, distance: 135.3
click at [275, 186] on li "Introduction : “Hello, this is [Your Name] from [Your Nonprofit's Name]. May I …" at bounding box center [312, 175] width 344 height 26
drag, startPoint x: 269, startPoint y: 164, endPoint x: 400, endPoint y: 174, distance: 131.5
click at [387, 177] on li "Introduction : “Hello, this is [Your Name] from [Your Nonprofit's Name]. May I …" at bounding box center [312, 175] width 344 height 26
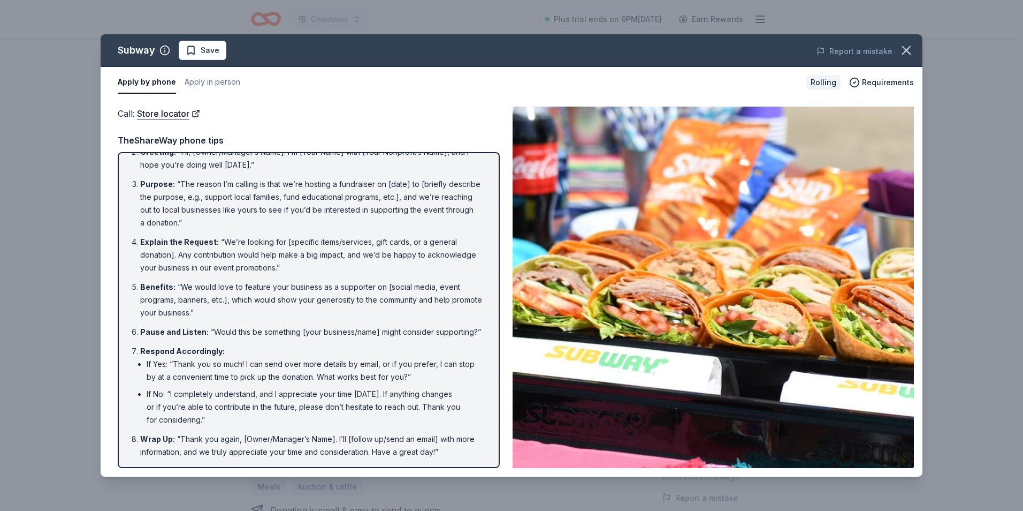
scroll to position [61, 0]
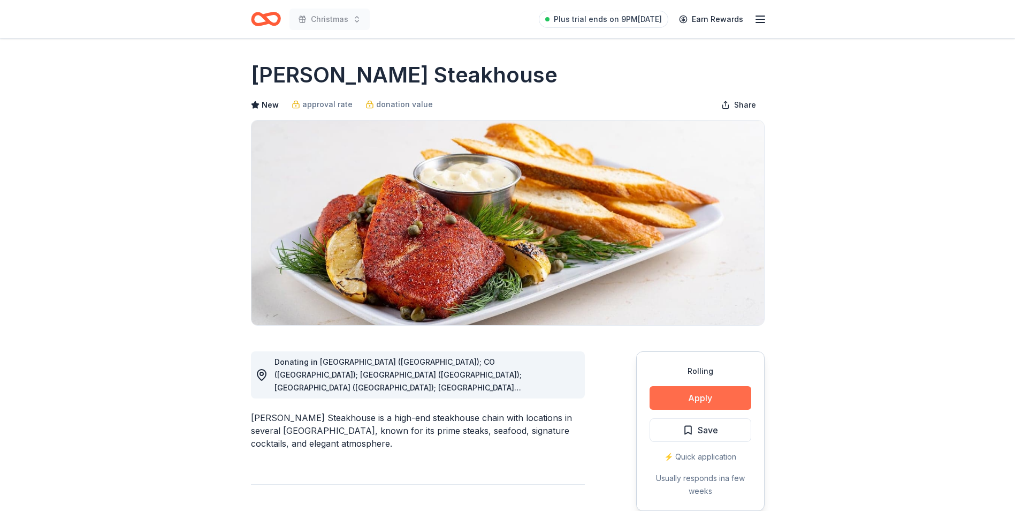
click at [661, 399] on button "Apply" at bounding box center [701, 398] width 102 height 24
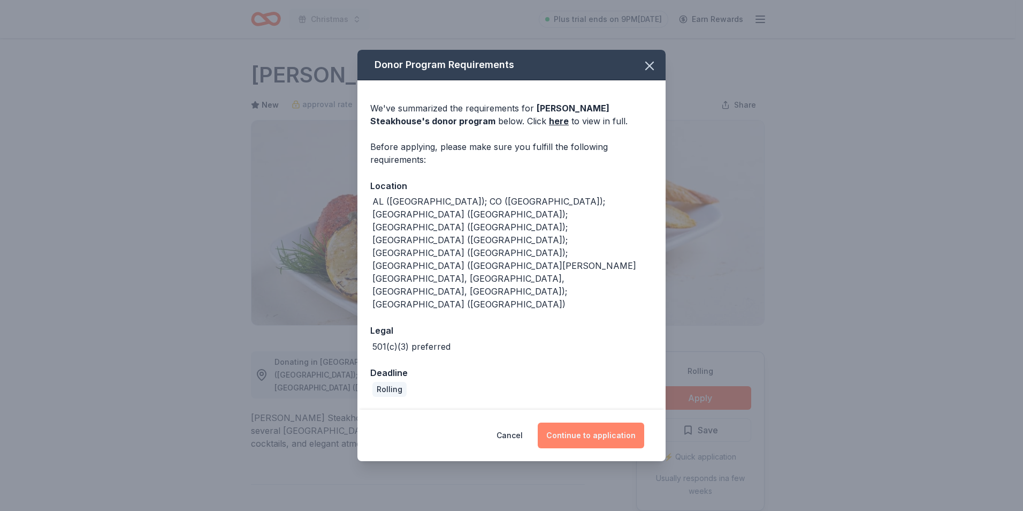
click at [587, 422] on button "Continue to application" at bounding box center [591, 435] width 107 height 26
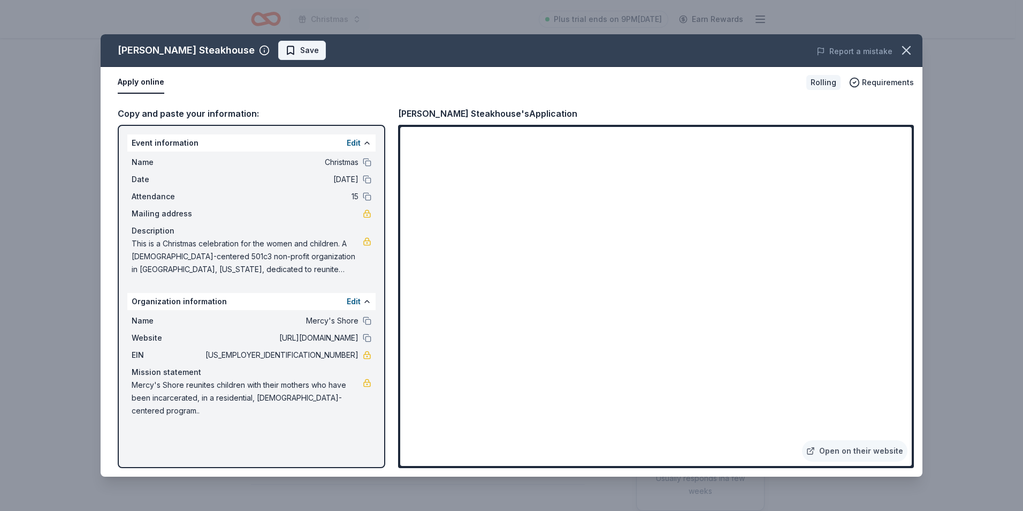
click at [285, 51] on span "Save" at bounding box center [302, 50] width 34 height 13
click at [908, 56] on icon "button" at bounding box center [906, 50] width 15 height 15
